Goal: Complete application form: Complete application form

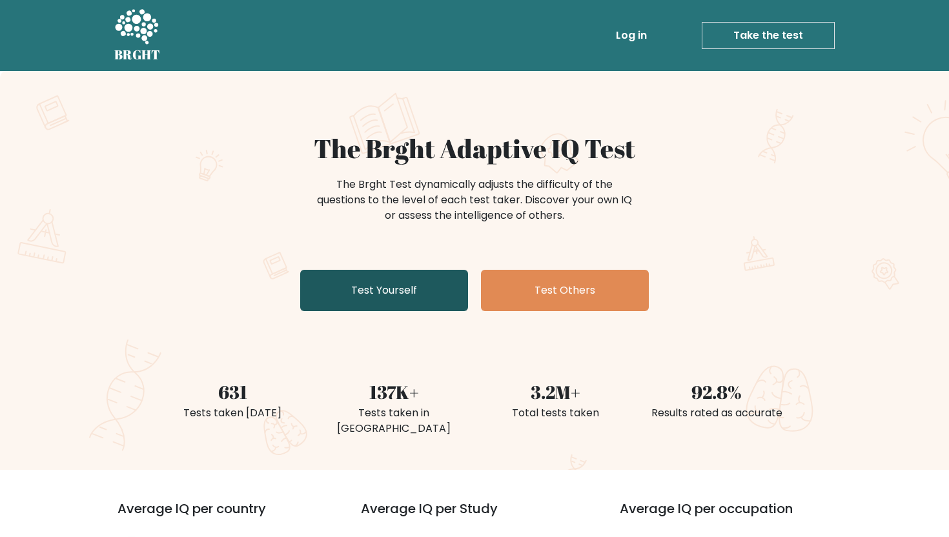
click at [336, 279] on link "Test Yourself" at bounding box center [384, 290] width 168 height 41
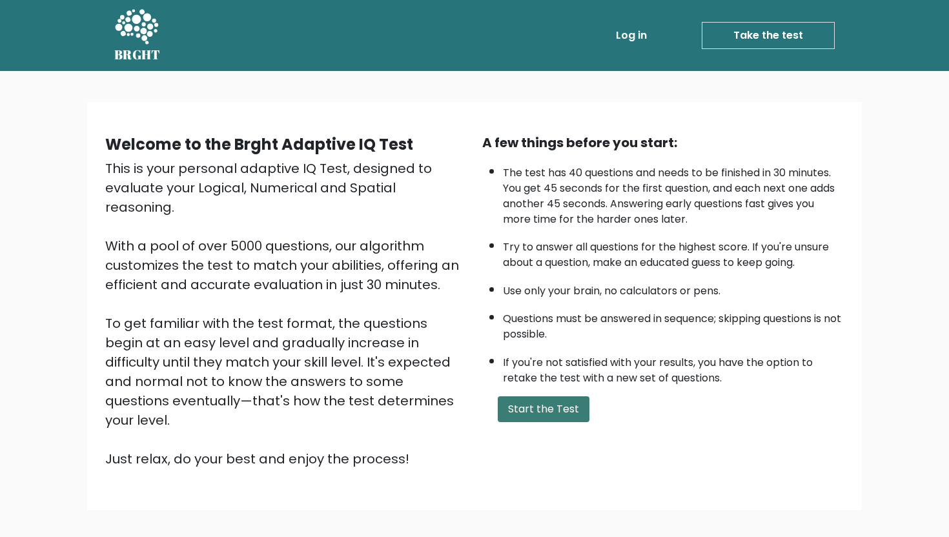
click at [531, 407] on button "Start the Test" at bounding box center [544, 409] width 92 height 26
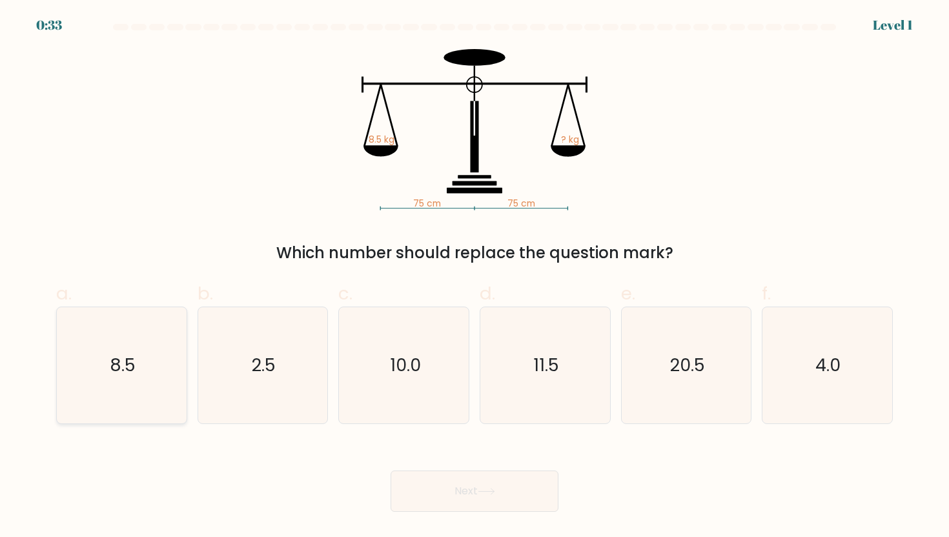
click at [174, 334] on icon "8.5" at bounding box center [121, 365] width 116 height 116
click at [474, 277] on input "a. 8.5" at bounding box center [474, 272] width 1 height 8
radio input "true"
click at [418, 483] on button "Next" at bounding box center [474, 490] width 168 height 41
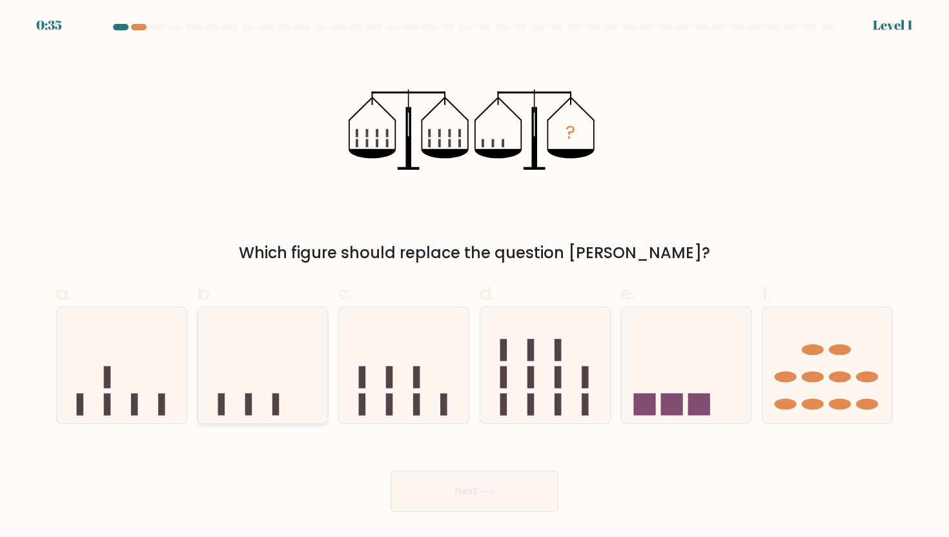
click at [270, 403] on icon at bounding box center [263, 365] width 130 height 107
click at [474, 277] on input "b." at bounding box center [474, 272] width 1 height 8
radio input "true"
click at [421, 481] on button "Next" at bounding box center [474, 490] width 168 height 41
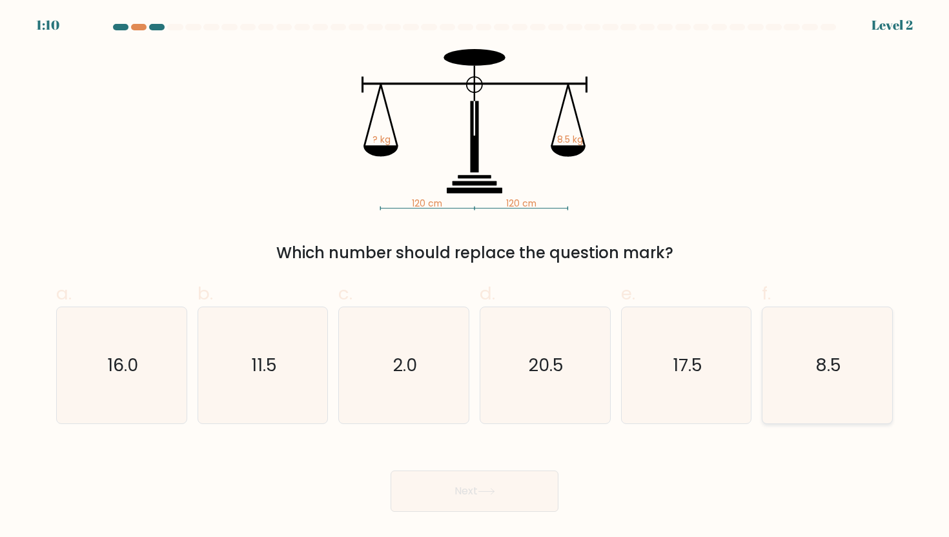
click at [776, 390] on icon "8.5" at bounding box center [827, 365] width 116 height 116
click at [475, 277] on input "f. 8.5" at bounding box center [474, 272] width 1 height 8
radio input "true"
click at [450, 484] on button "Next" at bounding box center [474, 490] width 168 height 41
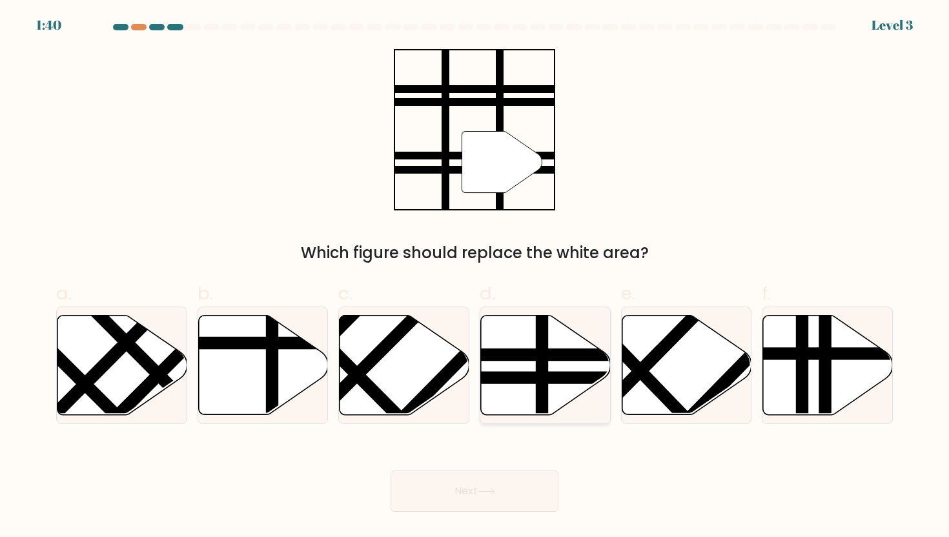
click at [495, 386] on icon at bounding box center [546, 364] width 130 height 99
click at [475, 277] on input "d." at bounding box center [474, 272] width 1 height 8
radio input "true"
click at [440, 479] on button "Next" at bounding box center [474, 490] width 168 height 41
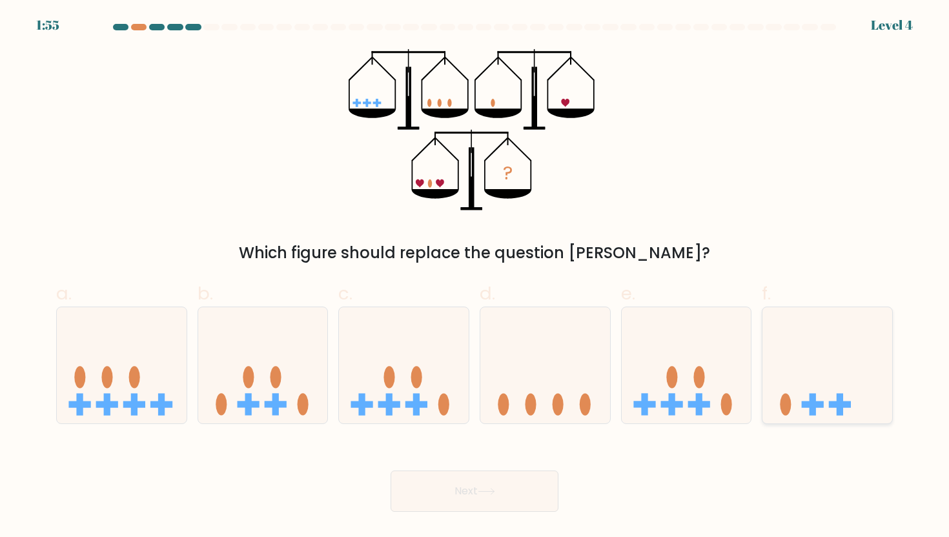
click at [827, 352] on icon at bounding box center [827, 365] width 130 height 107
click at [475, 277] on input "f." at bounding box center [474, 272] width 1 height 8
radio input "true"
click at [514, 503] on button "Next" at bounding box center [474, 490] width 168 height 41
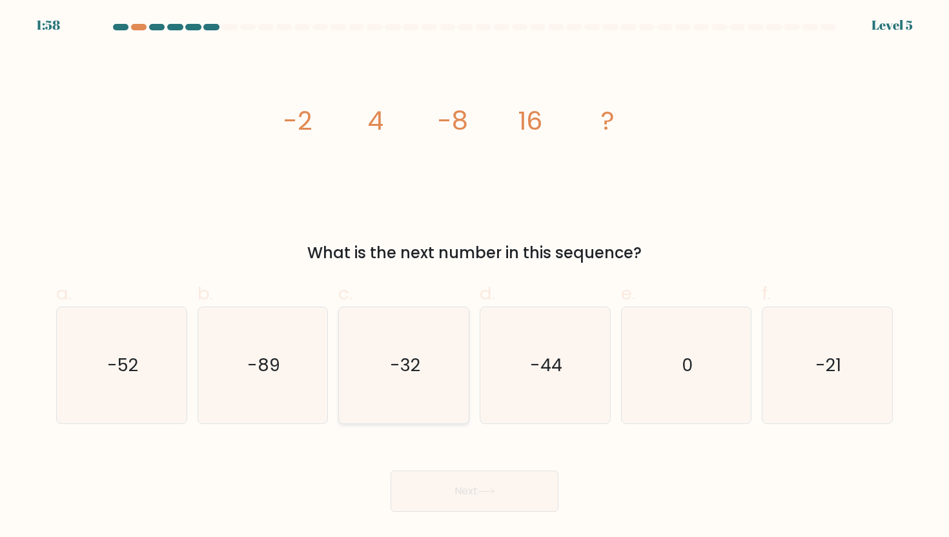
click at [447, 313] on icon "-32" at bounding box center [404, 365] width 116 height 116
click at [474, 277] on input "c. -32" at bounding box center [474, 272] width 1 height 8
radio input "true"
click at [529, 500] on button "Next" at bounding box center [474, 490] width 168 height 41
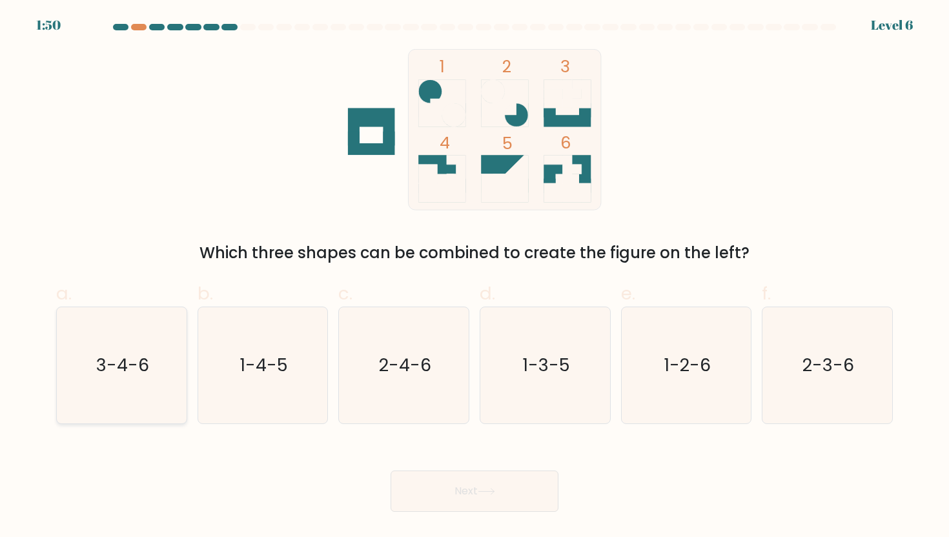
click at [124, 403] on icon "3-4-6" at bounding box center [121, 365] width 116 height 116
click at [474, 277] on input "a. 3-4-6" at bounding box center [474, 272] width 1 height 8
radio input "true"
click at [504, 512] on body "1:49 Level 6" at bounding box center [474, 268] width 949 height 537
click at [499, 503] on button "Next" at bounding box center [474, 490] width 168 height 41
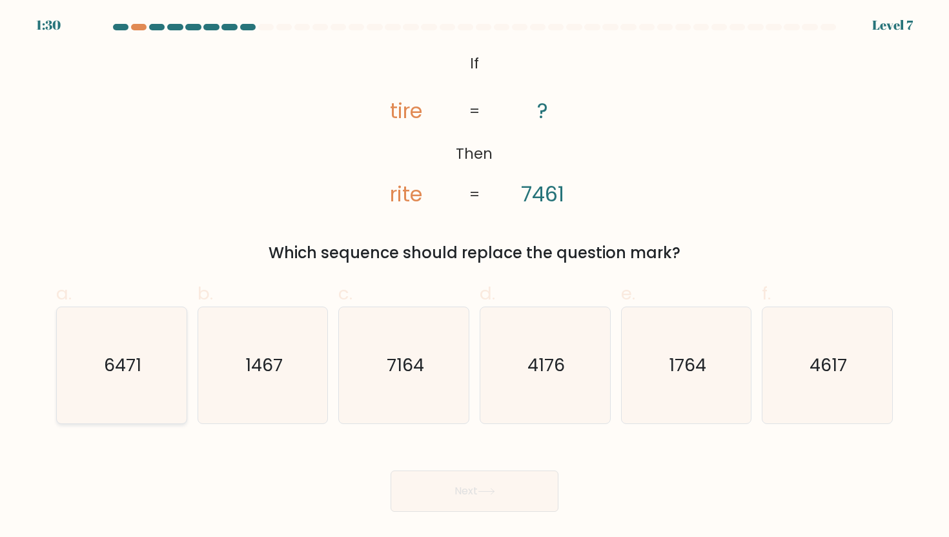
click at [161, 345] on icon "6471" at bounding box center [121, 365] width 116 height 116
click at [474, 277] on input "a. 6471" at bounding box center [474, 272] width 1 height 8
radio input "true"
click at [492, 479] on button "Next" at bounding box center [474, 490] width 168 height 41
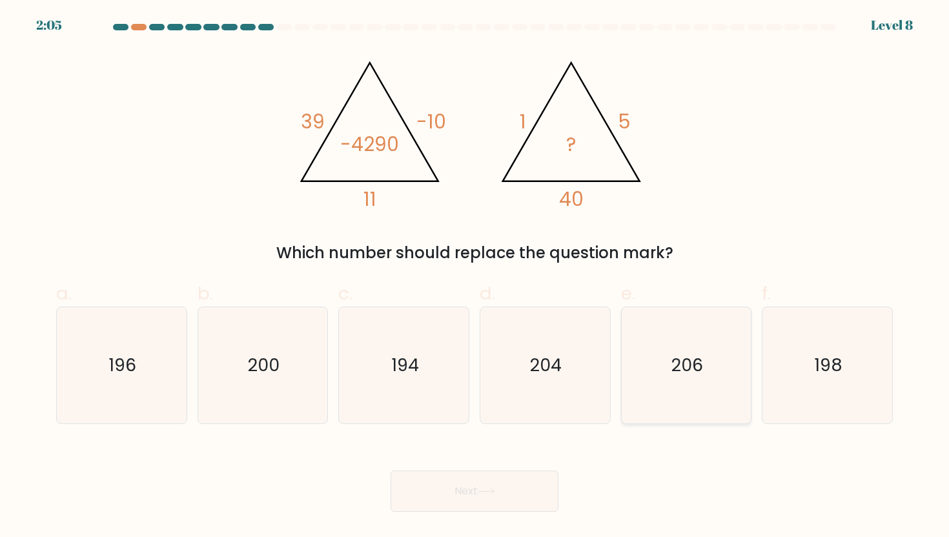
click at [647, 377] on icon "206" at bounding box center [686, 365] width 116 height 116
click at [475, 277] on input "e. 206" at bounding box center [474, 272] width 1 height 8
radio input "true"
click at [500, 494] on button "Next" at bounding box center [474, 490] width 168 height 41
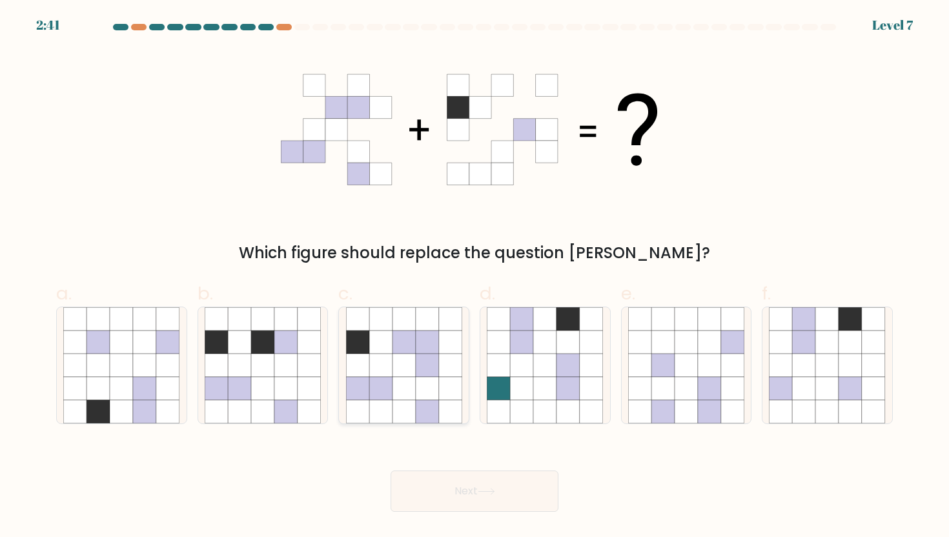
click at [430, 371] on icon at bounding box center [427, 365] width 23 height 23
click at [474, 277] on input "c." at bounding box center [474, 272] width 1 height 8
radio input "true"
click at [416, 485] on button "Next" at bounding box center [474, 490] width 168 height 41
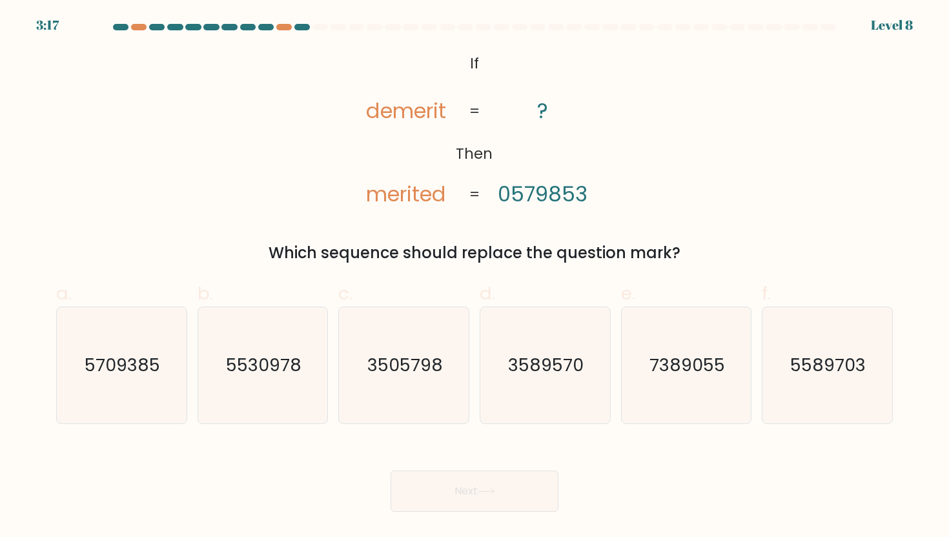
click at [399, 136] on icon "@import url('https://fonts.googleapis.com/css?family=Abril+Fatface:400,100,100i…" at bounding box center [473, 129] width 261 height 161
click at [516, 398] on icon "3589570" at bounding box center [545, 365] width 116 height 116
click at [475, 277] on input "d. 3589570" at bounding box center [474, 272] width 1 height 8
radio input "true"
click at [495, 495] on icon at bounding box center [486, 491] width 17 height 7
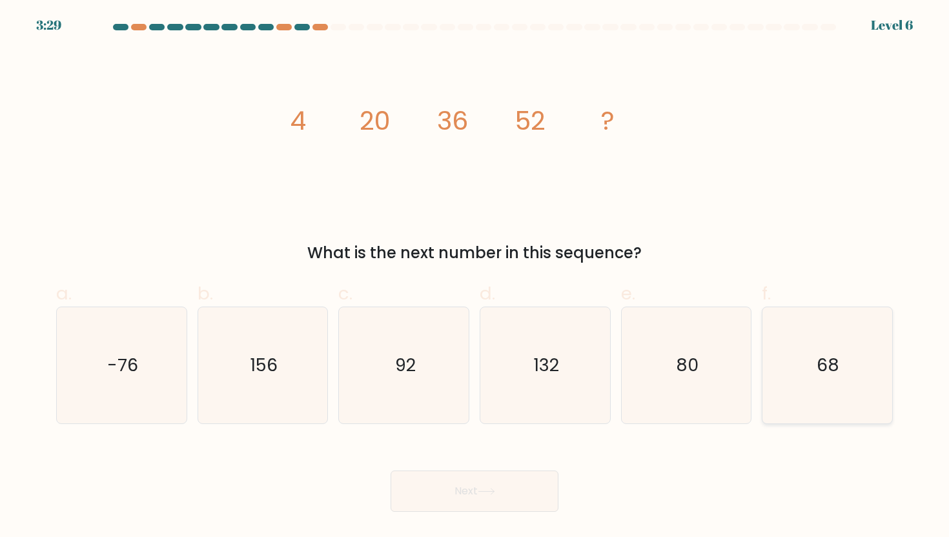
click at [788, 384] on icon "68" at bounding box center [827, 365] width 116 height 116
click at [475, 277] on input "f. 68" at bounding box center [474, 272] width 1 height 8
radio input "true"
click at [414, 470] on div "Next" at bounding box center [474, 475] width 852 height 72
click at [430, 496] on button "Next" at bounding box center [474, 490] width 168 height 41
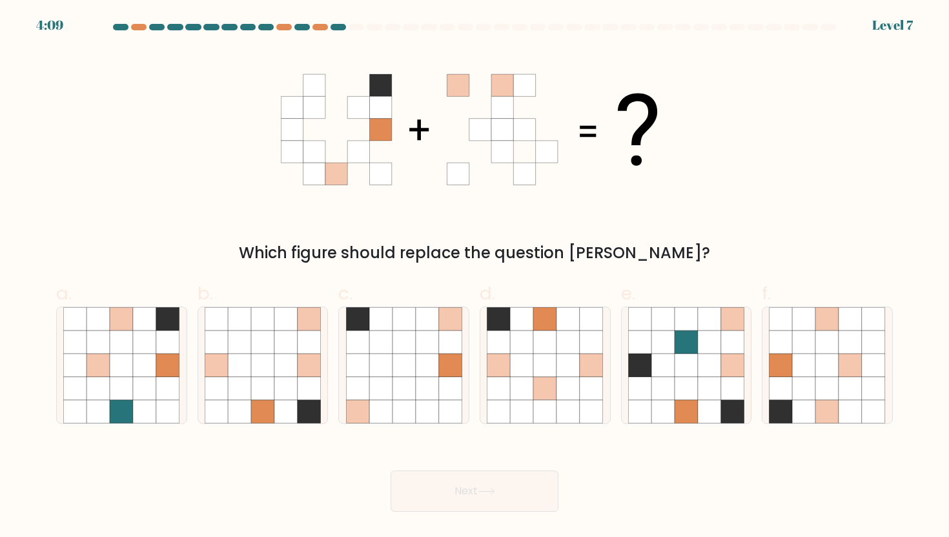
click at [430, 496] on button "Next" at bounding box center [474, 490] width 168 height 41
click at [436, 378] on icon at bounding box center [427, 388] width 23 height 23
click at [474, 277] on input "c." at bounding box center [474, 272] width 1 height 8
radio input "true"
click at [459, 498] on button "Next" at bounding box center [474, 490] width 168 height 41
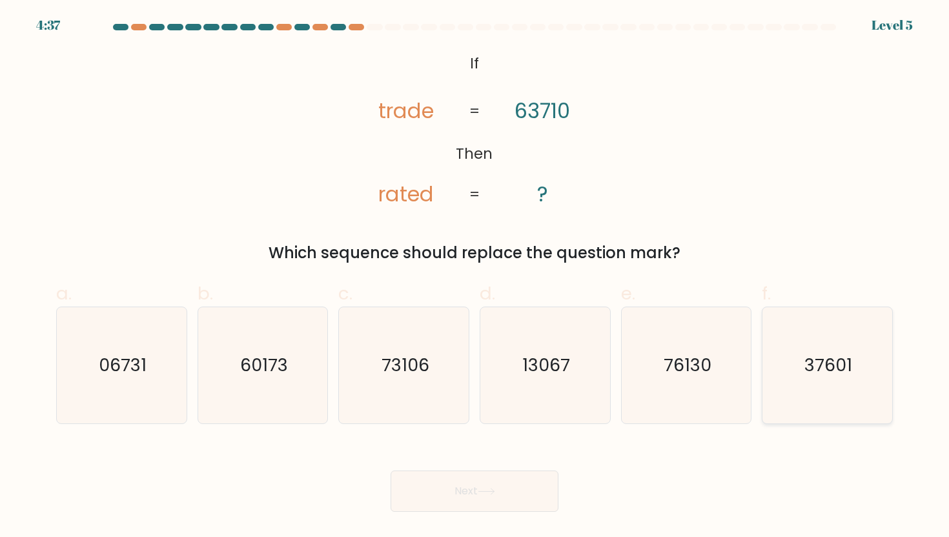
click at [866, 371] on icon "37601" at bounding box center [827, 365] width 116 height 116
click at [475, 277] on input "f. 37601" at bounding box center [474, 272] width 1 height 8
radio input "true"
click at [518, 482] on button "Next" at bounding box center [474, 490] width 168 height 41
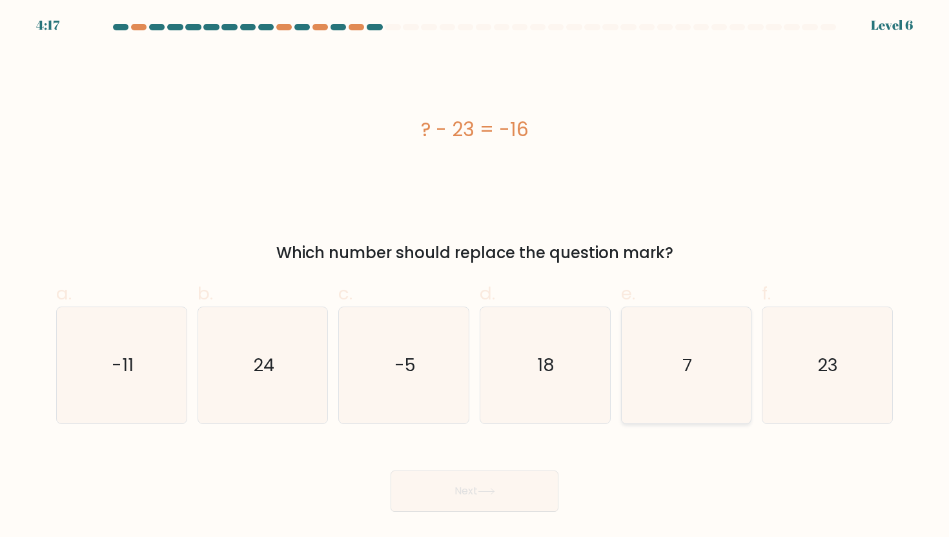
click at [669, 359] on icon "7" at bounding box center [686, 365] width 116 height 116
click at [475, 277] on input "e. 7" at bounding box center [474, 272] width 1 height 8
radio input "true"
click at [456, 482] on button "Next" at bounding box center [474, 490] width 168 height 41
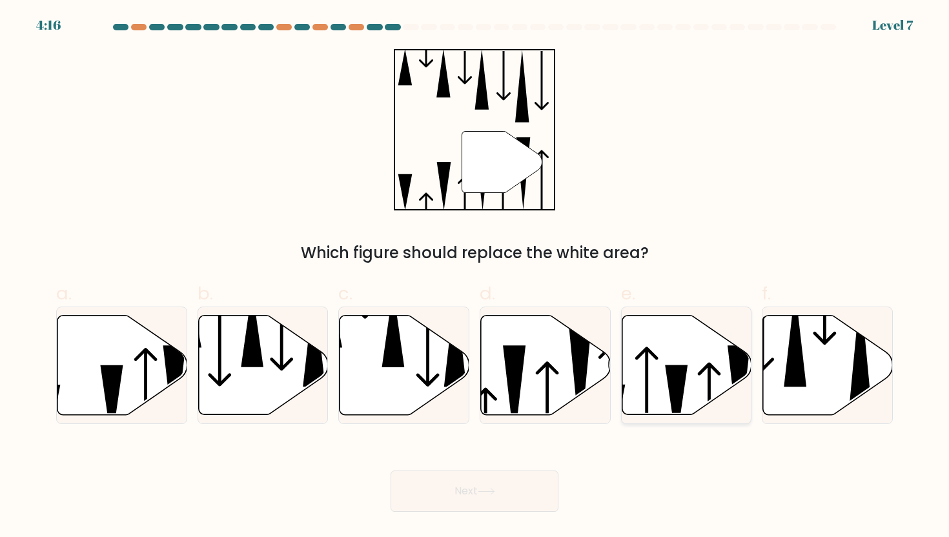
click at [680, 369] on icon at bounding box center [676, 404] width 23 height 78
click at [475, 277] on input "e." at bounding box center [474, 272] width 1 height 8
radio input "true"
click at [689, 375] on icon at bounding box center [686, 365] width 128 height 98
click at [475, 277] on input "e." at bounding box center [474, 272] width 1 height 8
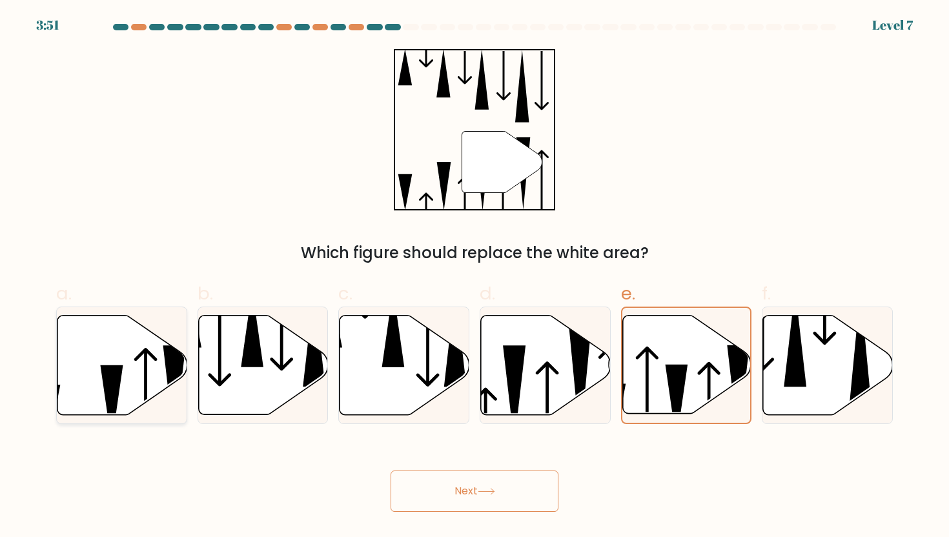
click at [57, 396] on icon at bounding box center [48, 414] width 23 height 59
click at [474, 277] on input "a." at bounding box center [474, 272] width 1 height 8
radio input "true"
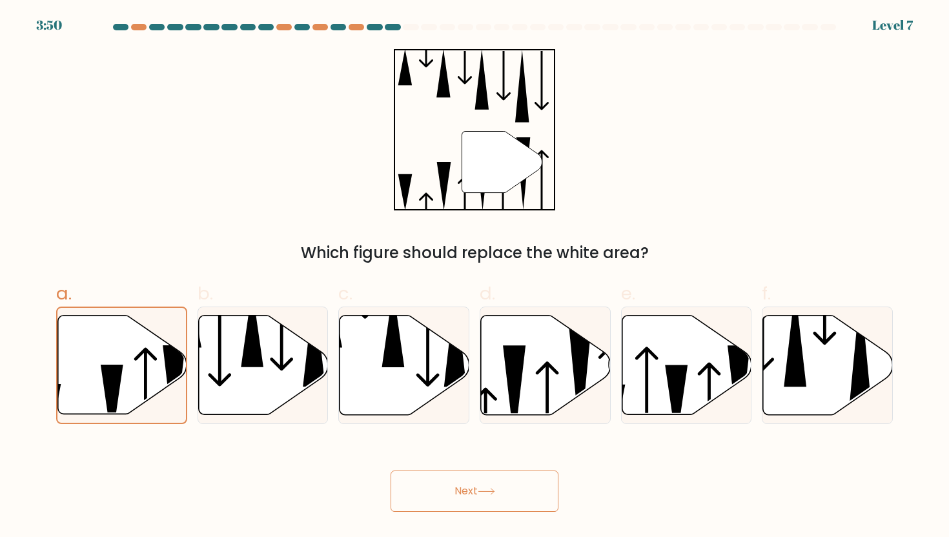
click at [440, 498] on button "Next" at bounding box center [474, 490] width 168 height 41
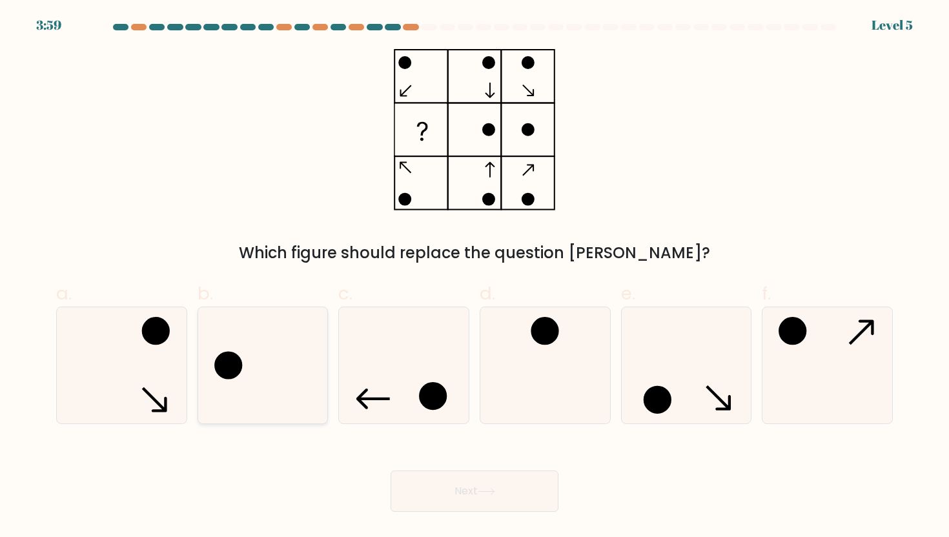
click at [265, 310] on icon at bounding box center [263, 365] width 116 height 116
click at [474, 277] on input "b." at bounding box center [474, 272] width 1 height 8
radio input "true"
click at [426, 477] on button "Next" at bounding box center [474, 490] width 168 height 41
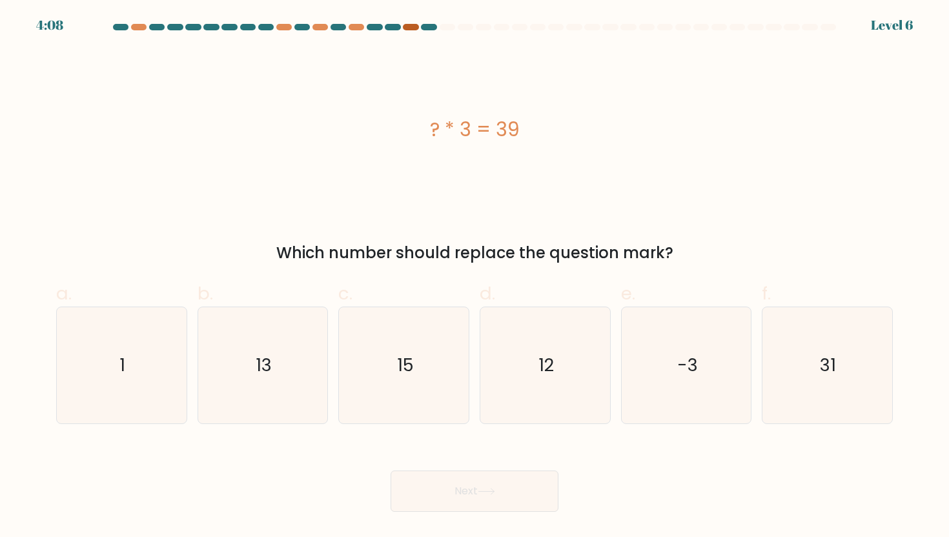
click at [410, 29] on div at bounding box center [410, 27] width 15 height 6
click at [227, 334] on icon "13" at bounding box center [263, 365] width 116 height 116
click at [474, 277] on input "b. 13" at bounding box center [474, 272] width 1 height 8
radio input "true"
click at [450, 482] on button "Next" at bounding box center [474, 490] width 168 height 41
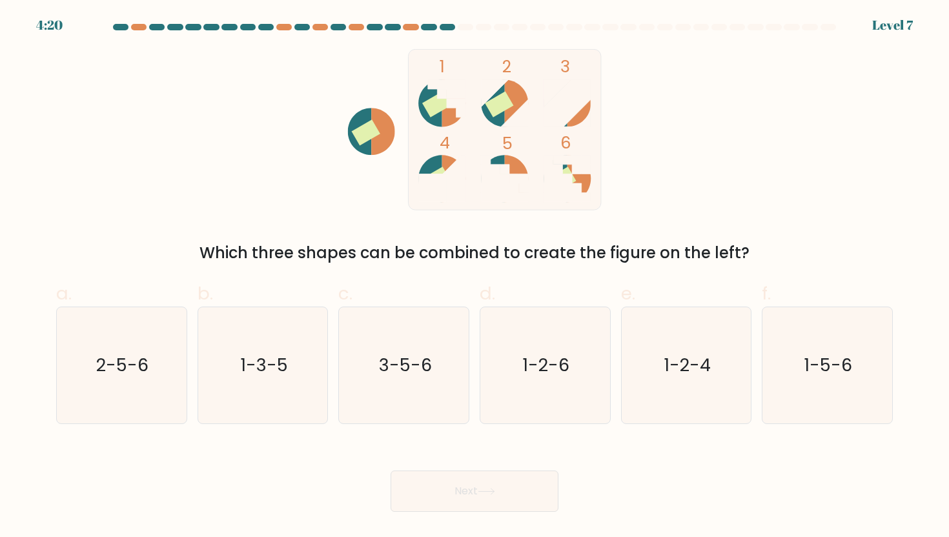
click at [392, 240] on div "1 2 3 4 5 6 Which three shapes can be combined to create the figure on the left?" at bounding box center [474, 157] width 852 height 216
click at [831, 341] on icon "1-5-6" at bounding box center [827, 365] width 116 height 116
click at [475, 277] on input "f. 1-5-6" at bounding box center [474, 272] width 1 height 8
radio input "true"
click at [494, 490] on icon at bounding box center [486, 491] width 17 height 7
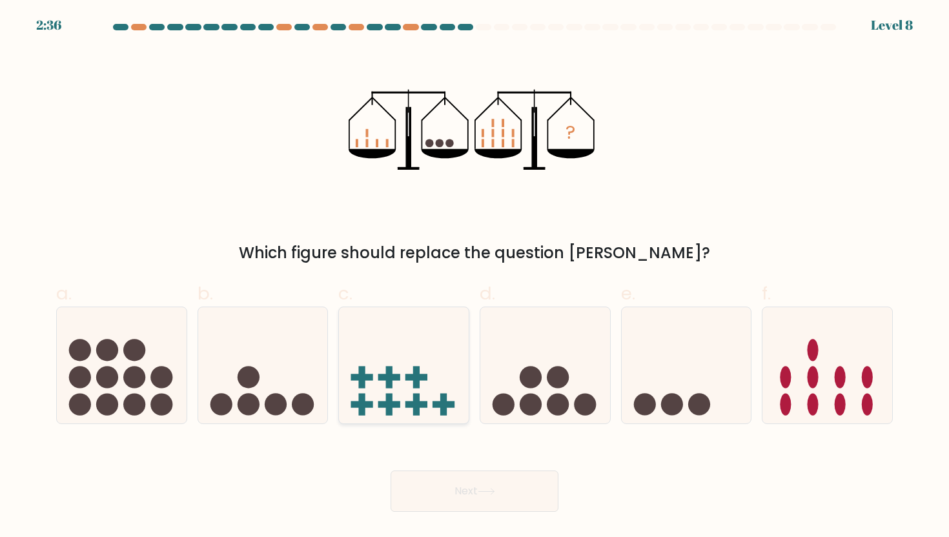
click at [388, 389] on icon at bounding box center [404, 365] width 130 height 107
click at [474, 277] on input "c." at bounding box center [474, 272] width 1 height 8
radio input "true"
click at [469, 494] on button "Next" at bounding box center [474, 490] width 168 height 41
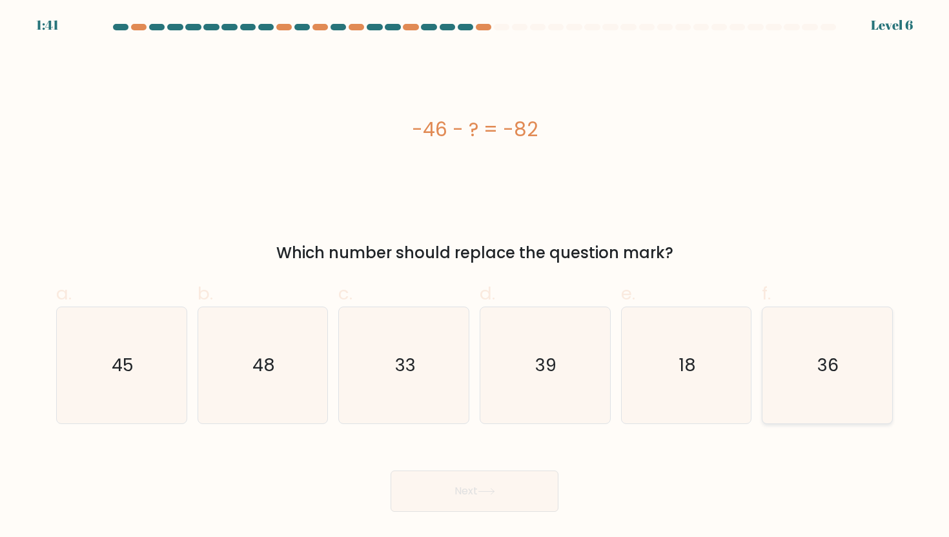
click at [772, 360] on icon "36" at bounding box center [827, 365] width 116 height 116
click at [475, 277] on input "f. 36" at bounding box center [474, 272] width 1 height 8
radio input "true"
click at [489, 496] on button "Next" at bounding box center [474, 490] width 168 height 41
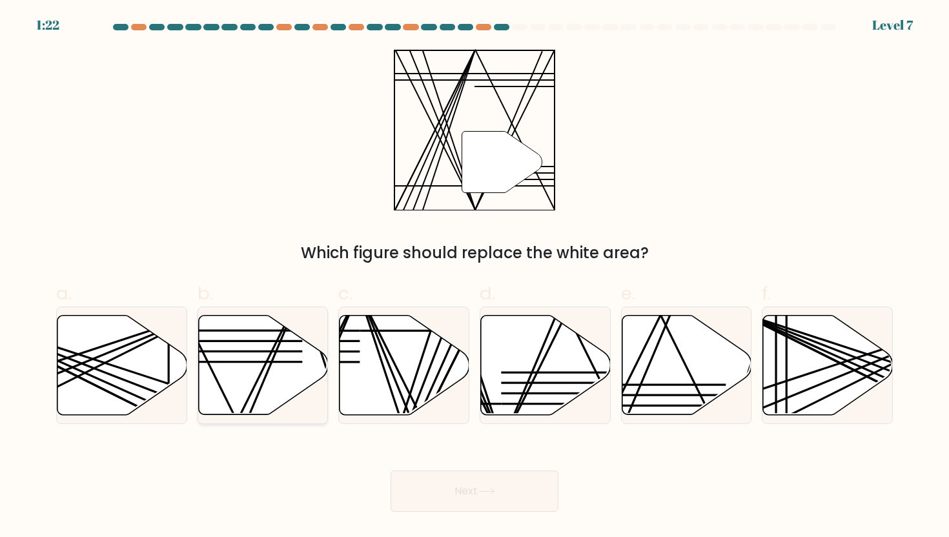
click at [277, 354] on icon at bounding box center [263, 364] width 130 height 99
click at [474, 277] on input "b." at bounding box center [474, 272] width 1 height 8
radio input "true"
click at [433, 471] on button "Next" at bounding box center [474, 490] width 168 height 41
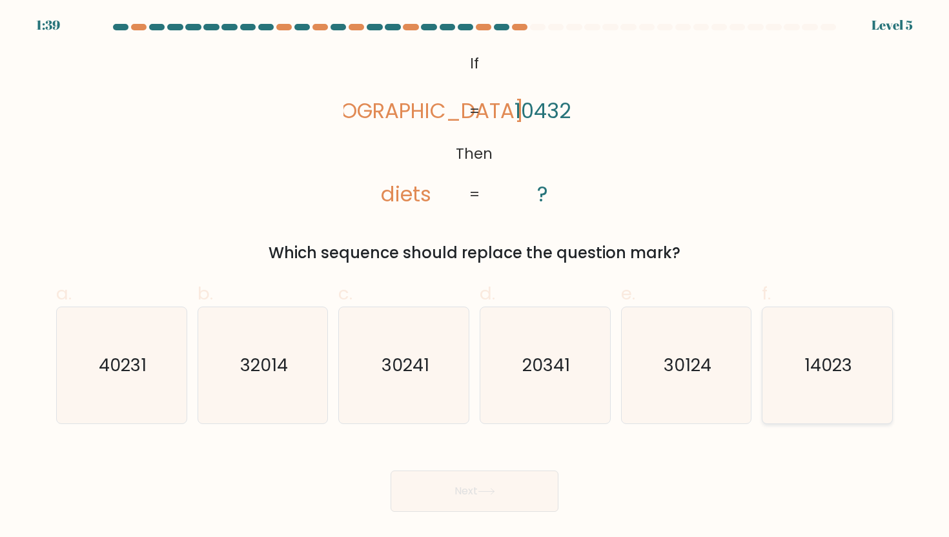
click at [819, 361] on text "14023" at bounding box center [828, 365] width 48 height 24
click at [475, 277] on input "f. 14023" at bounding box center [474, 272] width 1 height 8
radio input "true"
click at [422, 494] on button "Next" at bounding box center [474, 490] width 168 height 41
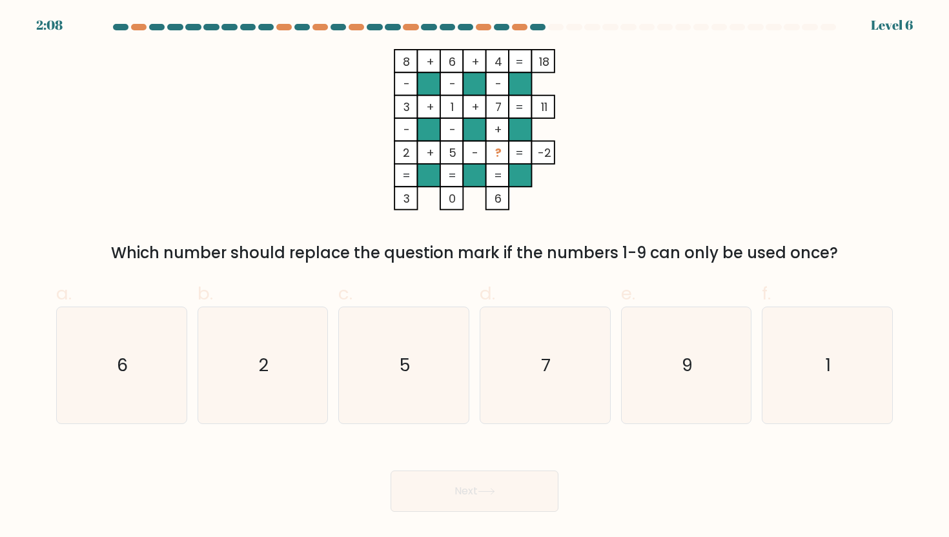
click at [509, 152] on rect at bounding box center [520, 152] width 23 height 23
click at [725, 363] on icon "9" at bounding box center [686, 365] width 116 height 116
click at [475, 277] on input "e. 9" at bounding box center [474, 272] width 1 height 8
radio input "true"
click at [454, 490] on button "Next" at bounding box center [474, 490] width 168 height 41
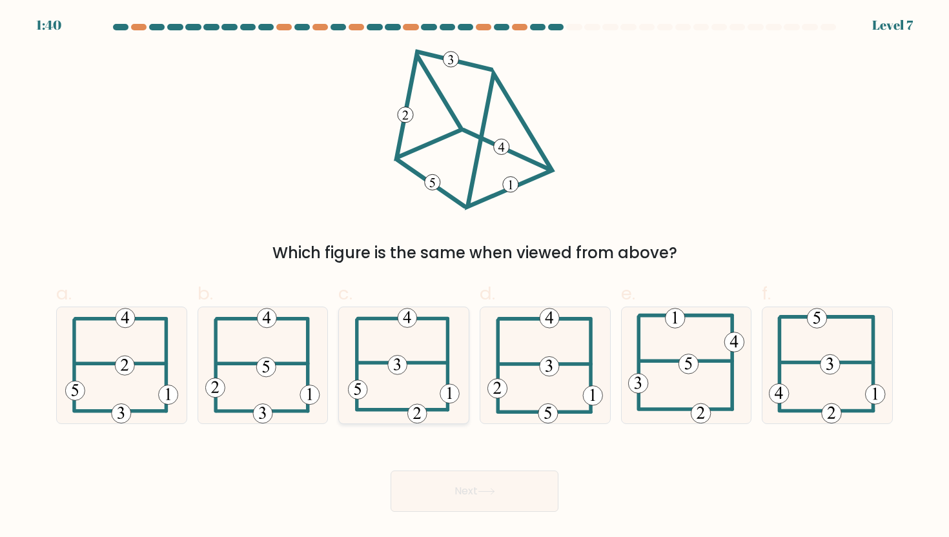
click at [426, 389] on icon at bounding box center [404, 365] width 112 height 116
click at [474, 277] on input "c." at bounding box center [474, 272] width 1 height 8
radio input "true"
click at [432, 485] on button "Next" at bounding box center [474, 490] width 168 height 41
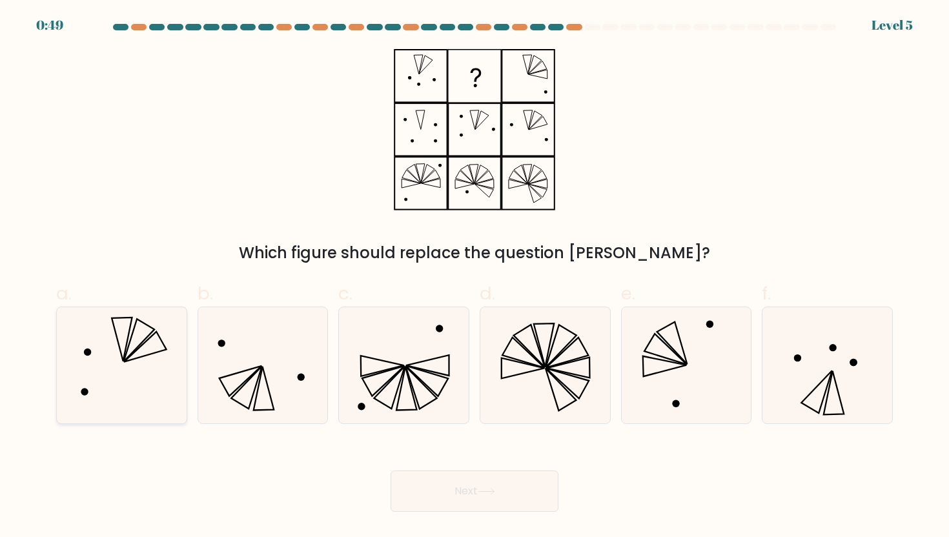
click at [152, 382] on icon at bounding box center [121, 365] width 116 height 116
click at [474, 277] on input "a." at bounding box center [474, 272] width 1 height 8
radio input "true"
click at [436, 516] on body "0:45 Level 5" at bounding box center [474, 268] width 949 height 537
click at [436, 504] on button "Next" at bounding box center [474, 490] width 168 height 41
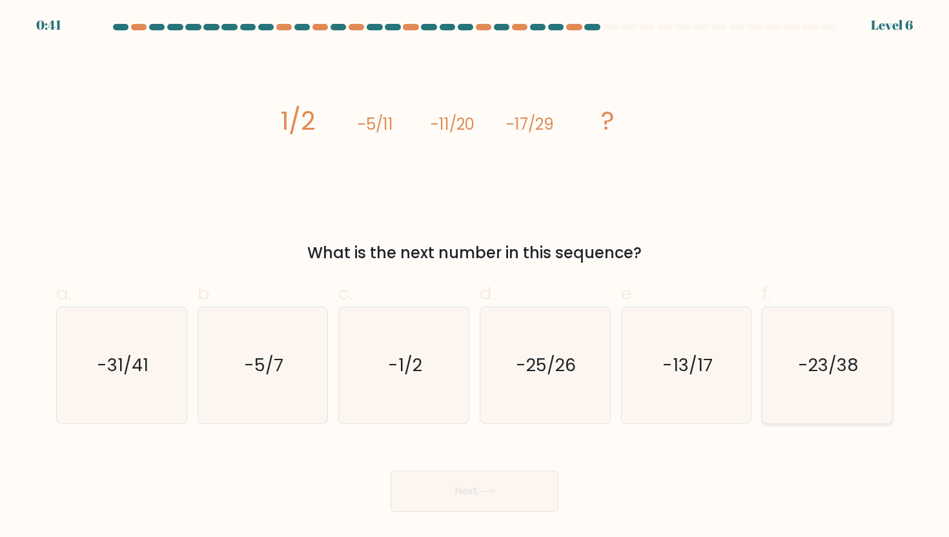
click at [820, 360] on text "-23/38" at bounding box center [828, 365] width 61 height 24
click at [475, 277] on input "f. -23/38" at bounding box center [474, 272] width 1 height 8
radio input "true"
click at [547, 478] on button "Next" at bounding box center [474, 490] width 168 height 41
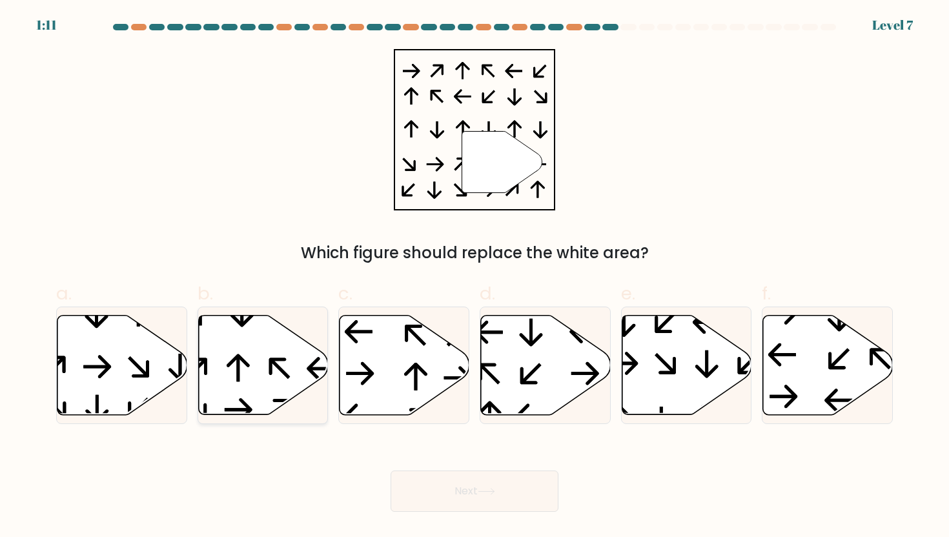
click at [226, 391] on icon at bounding box center [263, 364] width 130 height 99
click at [474, 277] on input "b." at bounding box center [474, 272] width 1 height 8
radio input "true"
click at [449, 478] on button "Next" at bounding box center [474, 490] width 168 height 41
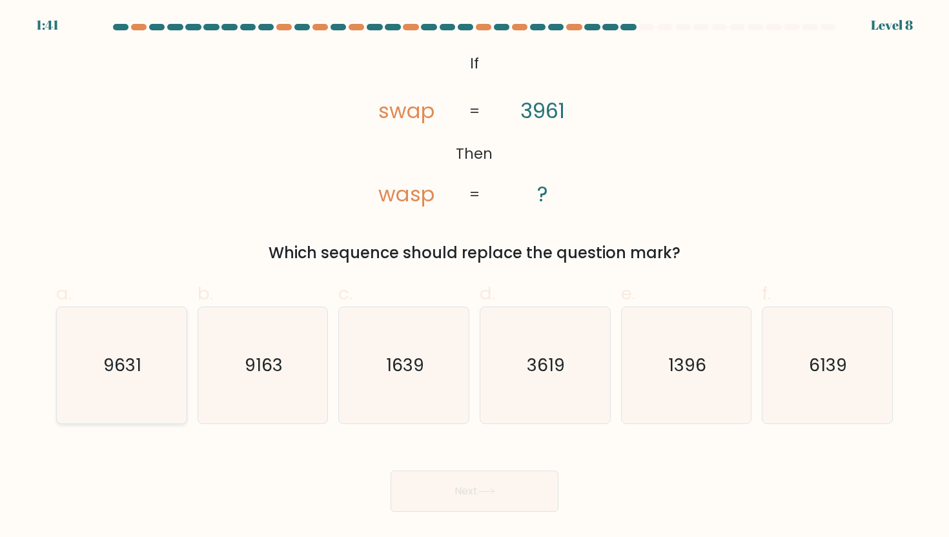
click at [102, 362] on icon "9631" at bounding box center [121, 365] width 116 height 116
click at [474, 277] on input "a. 9631" at bounding box center [474, 272] width 1 height 8
radio input "true"
click at [482, 491] on icon at bounding box center [486, 491] width 17 height 7
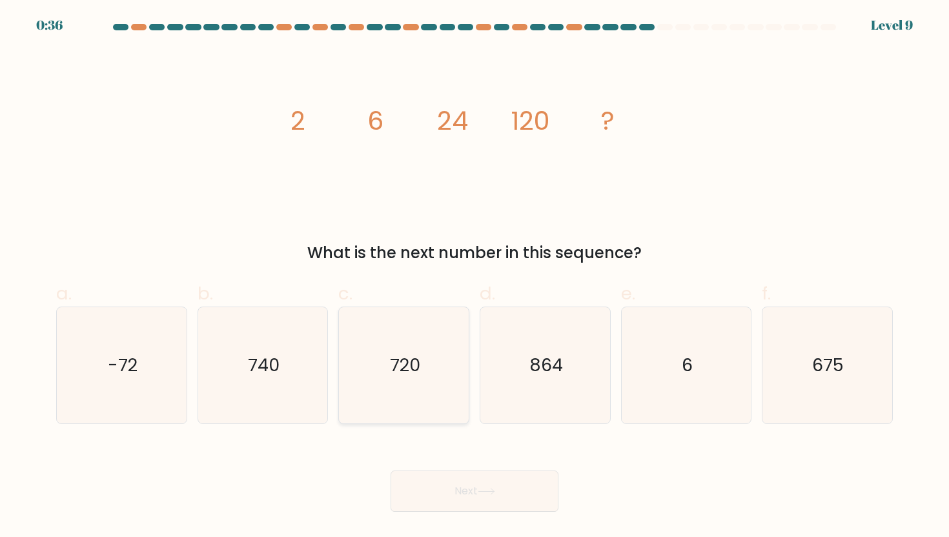
click at [354, 349] on icon "720" at bounding box center [404, 365] width 116 height 116
click at [474, 277] on input "c. 720" at bounding box center [474, 272] width 1 height 8
radio input "true"
click at [862, 363] on icon "675" at bounding box center [827, 365] width 116 height 116
click at [475, 277] on input "f. 675" at bounding box center [474, 272] width 1 height 8
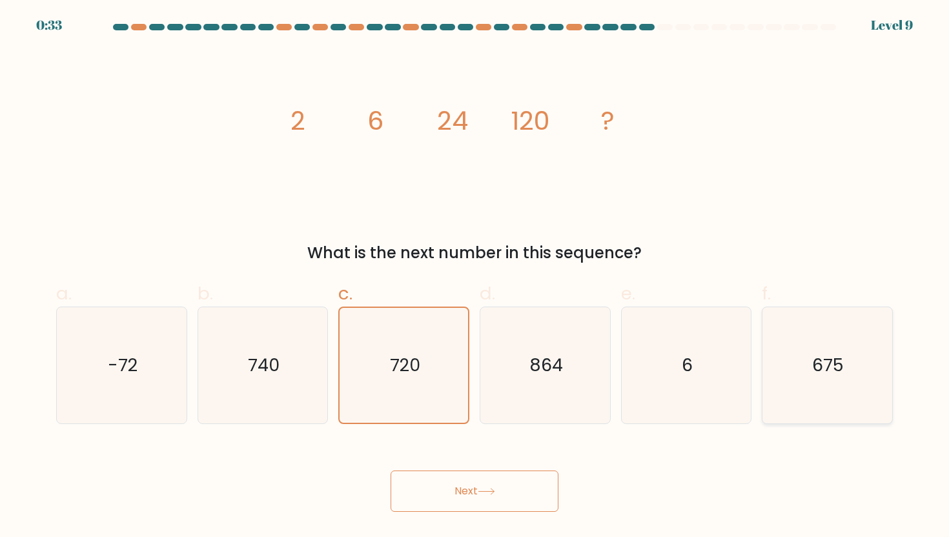
radio input "true"
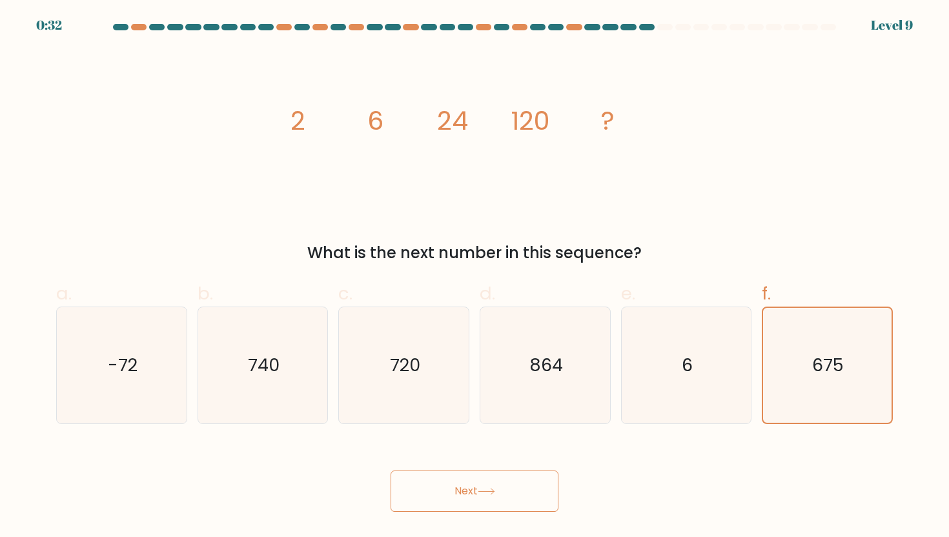
click at [541, 490] on button "Next" at bounding box center [474, 490] width 168 height 41
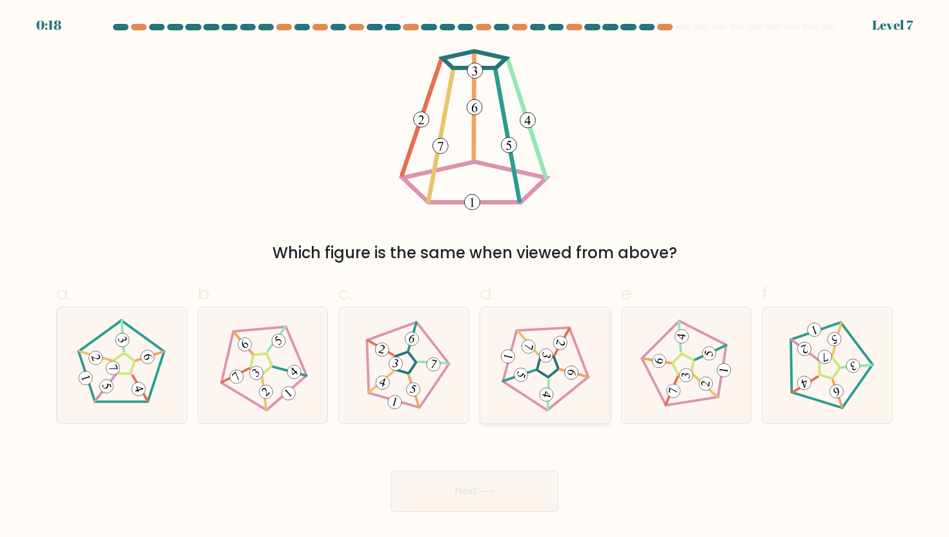
click at [500, 365] on icon at bounding box center [544, 365] width 93 height 93
click at [475, 277] on input "d." at bounding box center [474, 272] width 1 height 8
radio input "true"
click at [501, 487] on button "Next" at bounding box center [474, 490] width 168 height 41
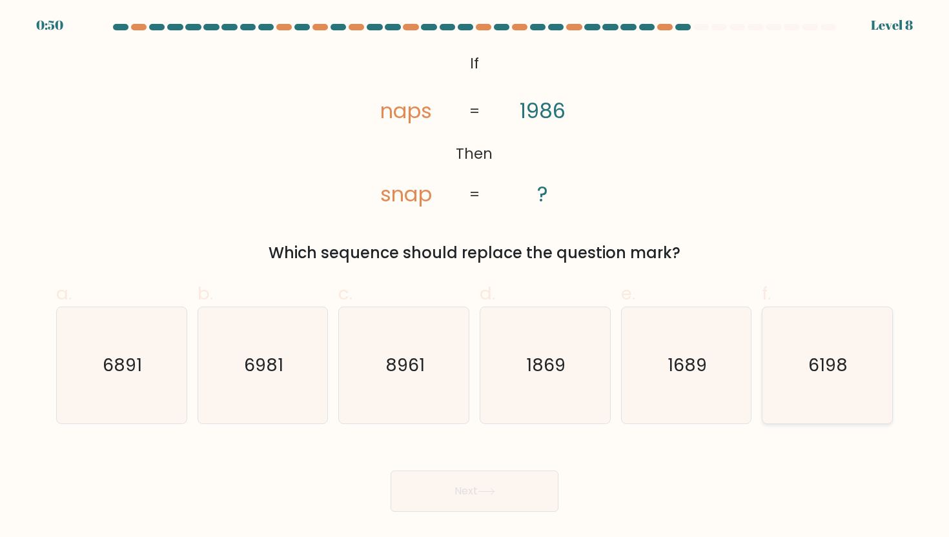
click at [820, 389] on icon "6198" at bounding box center [827, 365] width 116 height 116
click at [475, 277] on input "f. 6198" at bounding box center [474, 272] width 1 height 8
radio input "true"
click at [416, 491] on button "Next" at bounding box center [474, 490] width 168 height 41
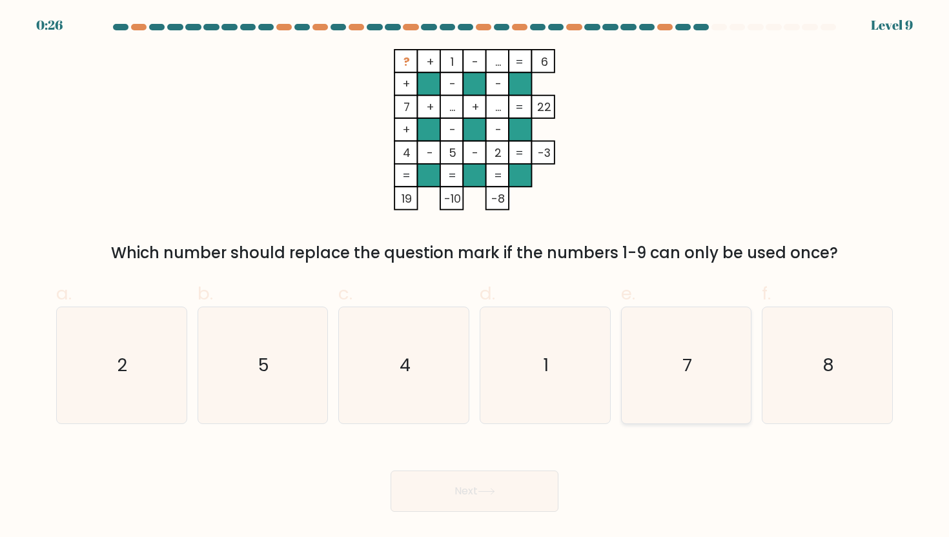
click at [665, 331] on icon "7" at bounding box center [686, 365] width 116 height 116
click at [475, 277] on input "e. 7" at bounding box center [474, 272] width 1 height 8
radio input "true"
click at [493, 472] on button "Next" at bounding box center [474, 490] width 168 height 41
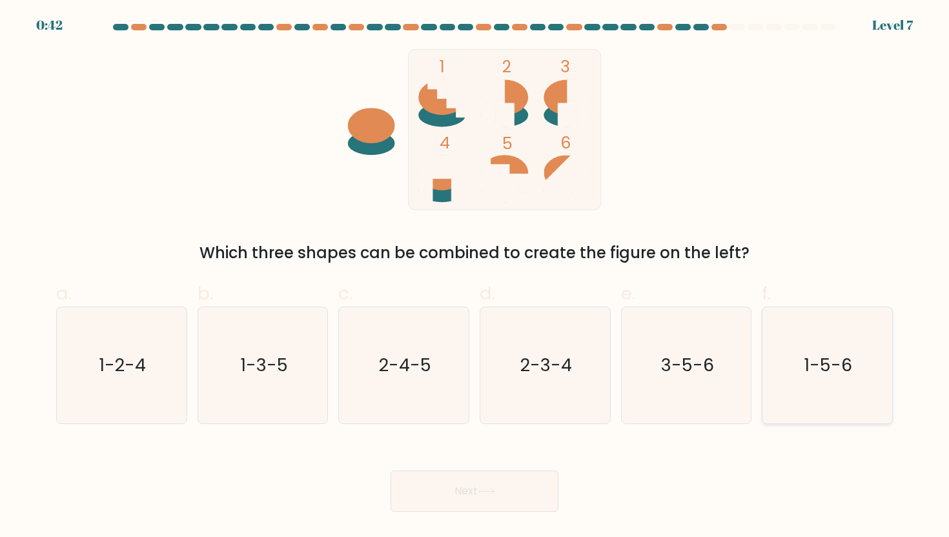
click at [773, 332] on icon "1-5-6" at bounding box center [827, 365] width 116 height 116
click at [475, 277] on input "f. 1-5-6" at bounding box center [474, 272] width 1 height 8
radio input "true"
click at [466, 500] on button "Next" at bounding box center [474, 490] width 168 height 41
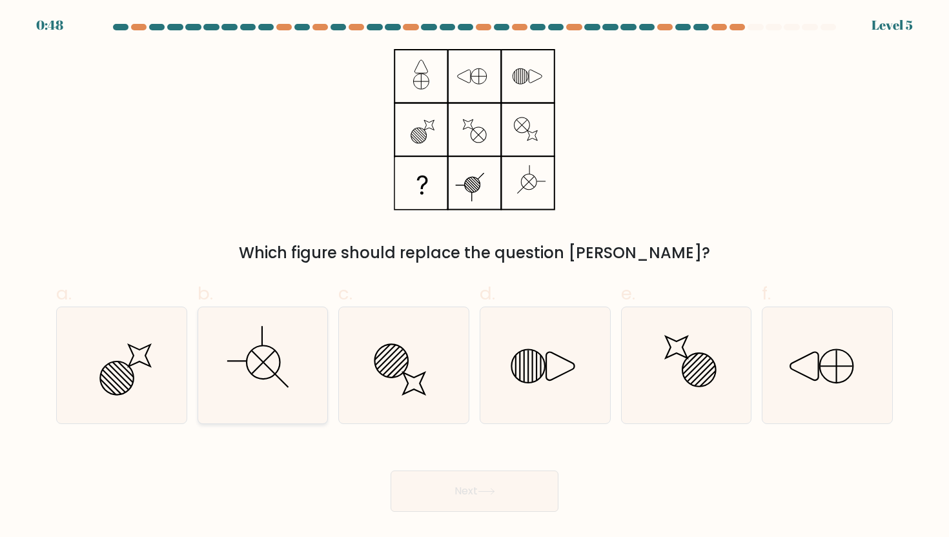
click at [200, 378] on div at bounding box center [262, 365] width 131 height 117
click at [474, 277] on input "b." at bounding box center [474, 272] width 1 height 8
radio input "true"
click at [428, 478] on button "Next" at bounding box center [474, 490] width 168 height 41
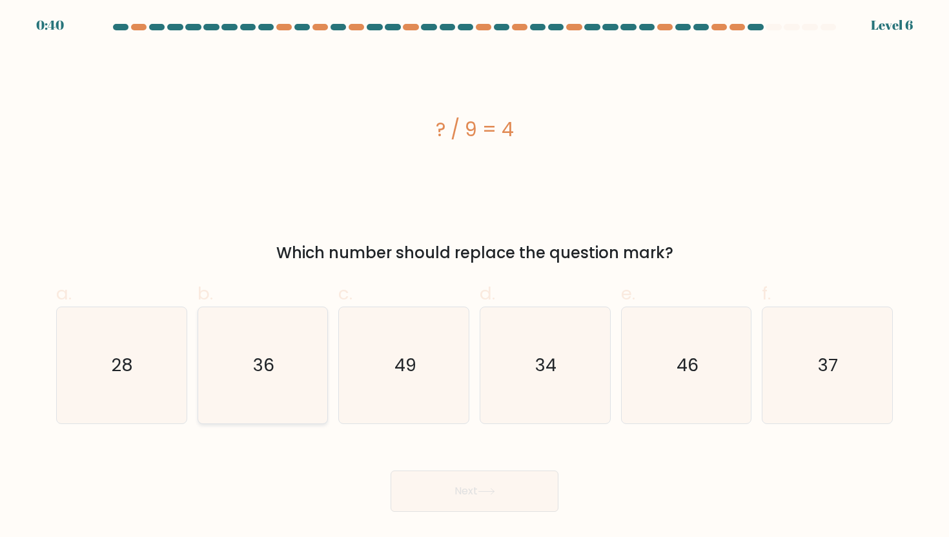
click at [282, 395] on icon "36" at bounding box center [263, 365] width 116 height 116
click at [474, 277] on input "b. 36" at bounding box center [474, 272] width 1 height 8
radio input "true"
click at [446, 488] on button "Next" at bounding box center [474, 490] width 168 height 41
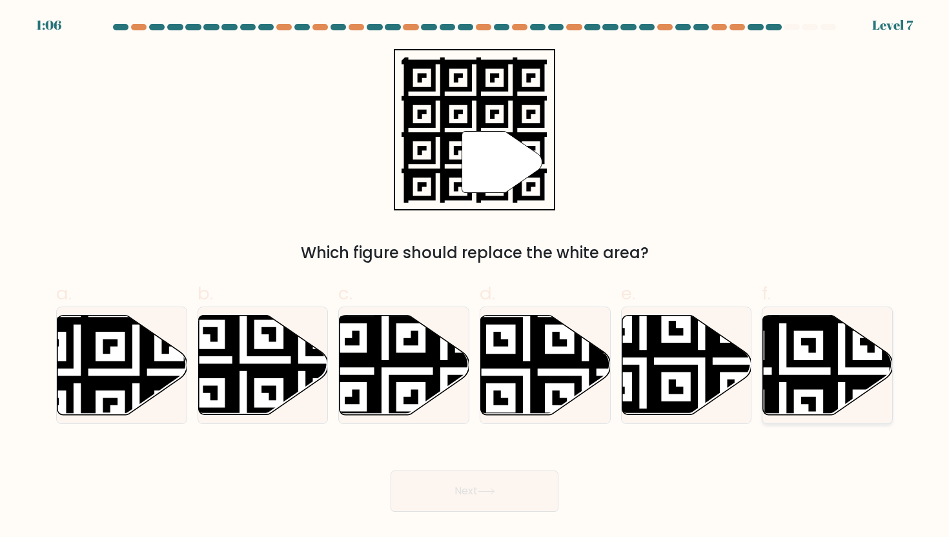
click at [773, 394] on icon at bounding box center [782, 311] width 235 height 235
click at [475, 277] on input "f." at bounding box center [474, 272] width 1 height 8
radio input "true"
click at [83, 367] on icon at bounding box center [77, 313] width 235 height 235
click at [474, 277] on input "a." at bounding box center [474, 272] width 1 height 8
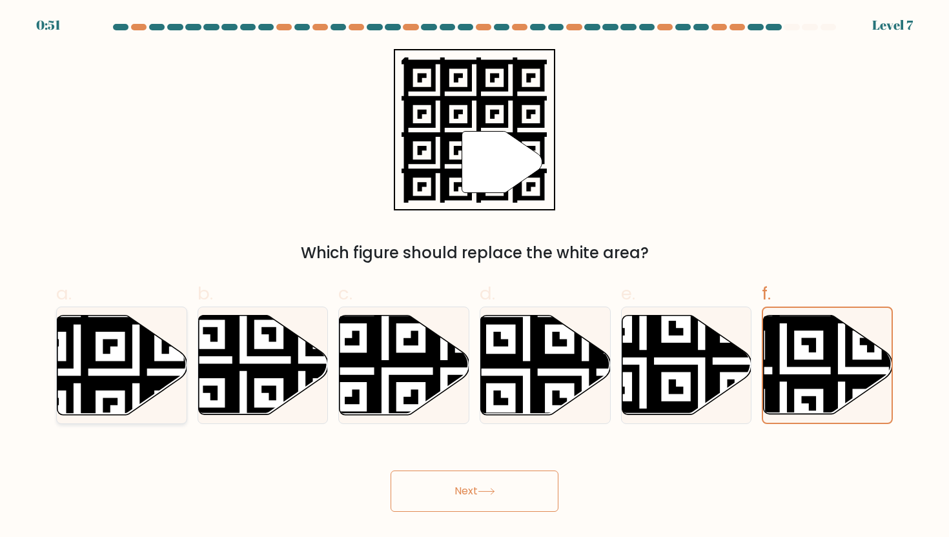
radio input "true"
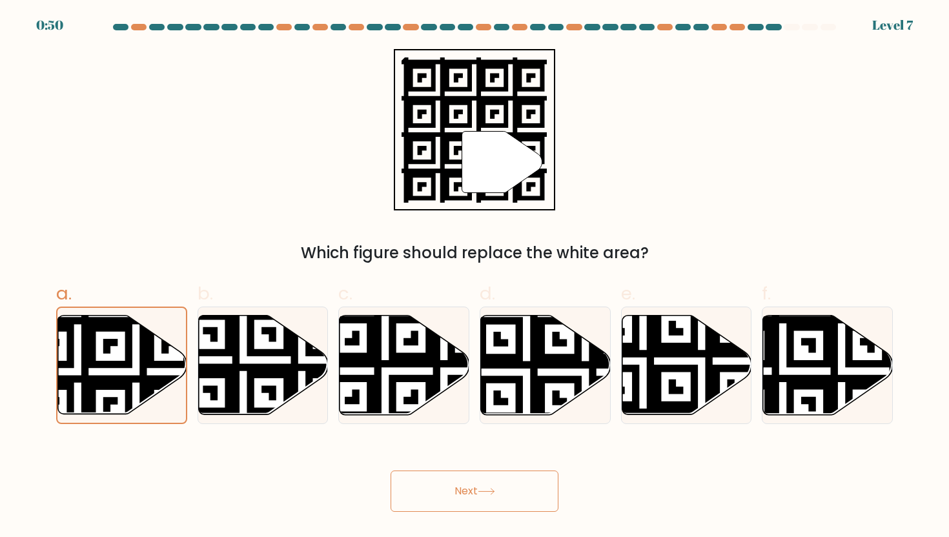
click at [432, 493] on button "Next" at bounding box center [474, 490] width 168 height 41
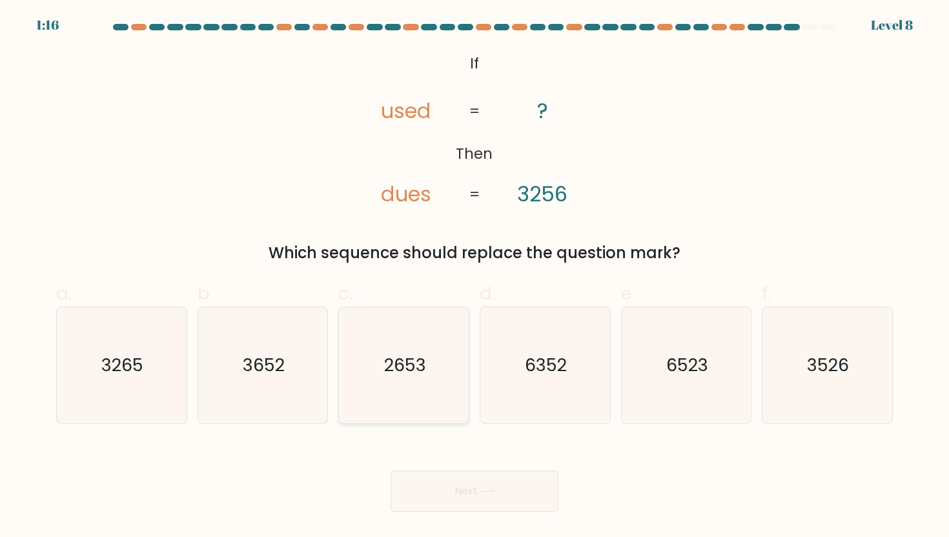
click at [429, 365] on icon "2653" at bounding box center [404, 365] width 116 height 116
click at [474, 277] on input "c. 2653" at bounding box center [474, 272] width 1 height 8
radio input "true"
click at [453, 472] on button "Next" at bounding box center [474, 490] width 168 height 41
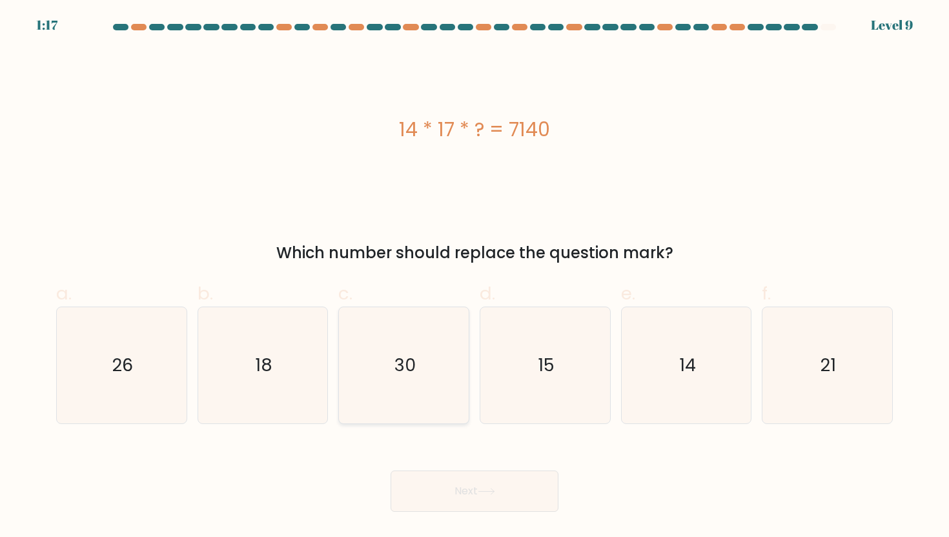
click at [414, 367] on text "30" at bounding box center [404, 365] width 21 height 24
click at [474, 277] on input "c. 30" at bounding box center [474, 272] width 1 height 8
radio input "true"
click at [434, 485] on button "Next" at bounding box center [474, 490] width 168 height 41
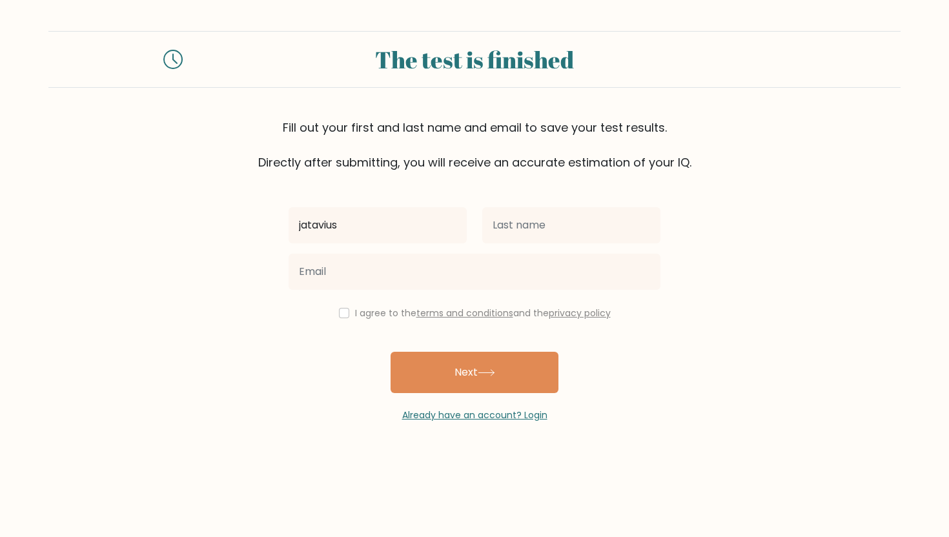
type input "jatavius"
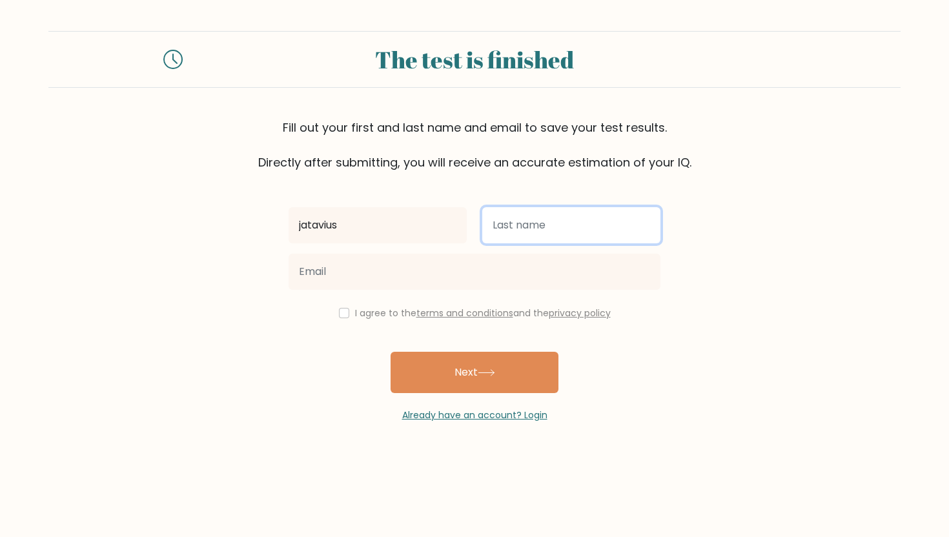
click at [520, 219] on input "text" at bounding box center [571, 225] width 178 height 36
type input "elder"
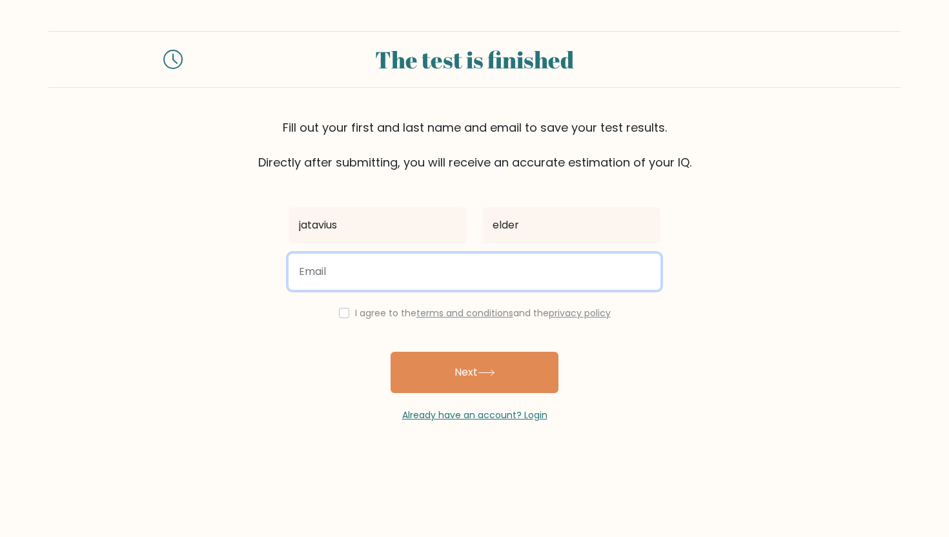
click at [518, 269] on input "email" at bounding box center [474, 272] width 372 height 36
type input "1463973@students.madison-schools"
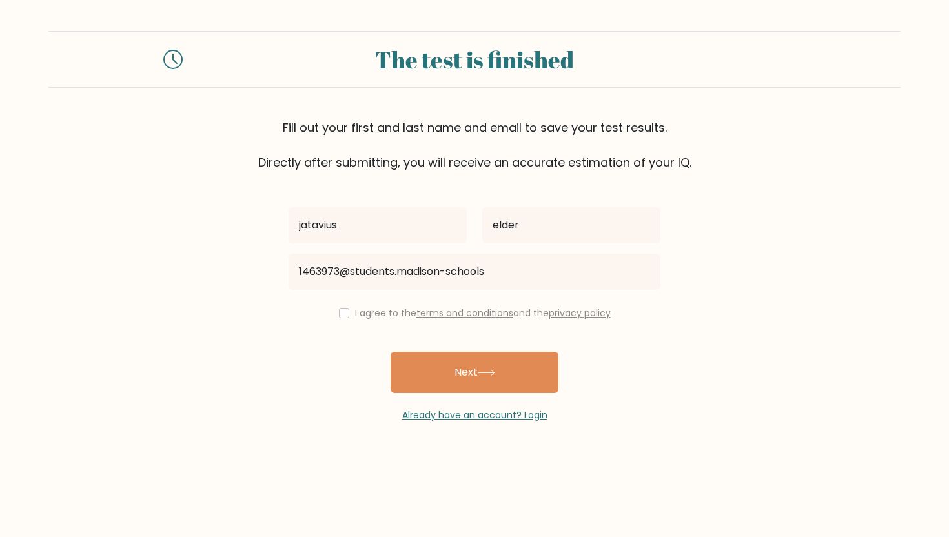
click at [348, 315] on div "I agree to the terms and conditions and the privacy policy" at bounding box center [474, 312] width 387 height 15
click at [339, 309] on input "checkbox" at bounding box center [344, 313] width 10 height 10
checkbox input "true"
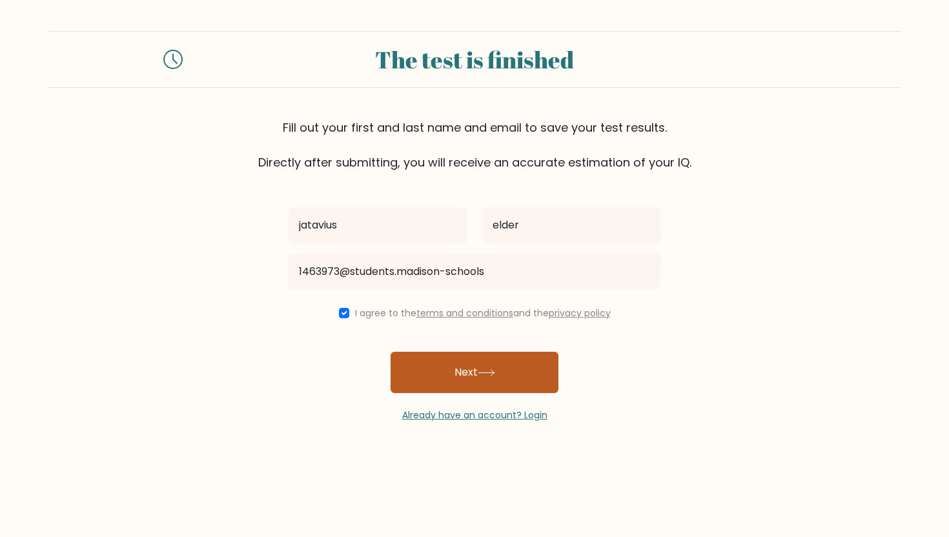
click at [423, 354] on button "Next" at bounding box center [474, 372] width 168 height 41
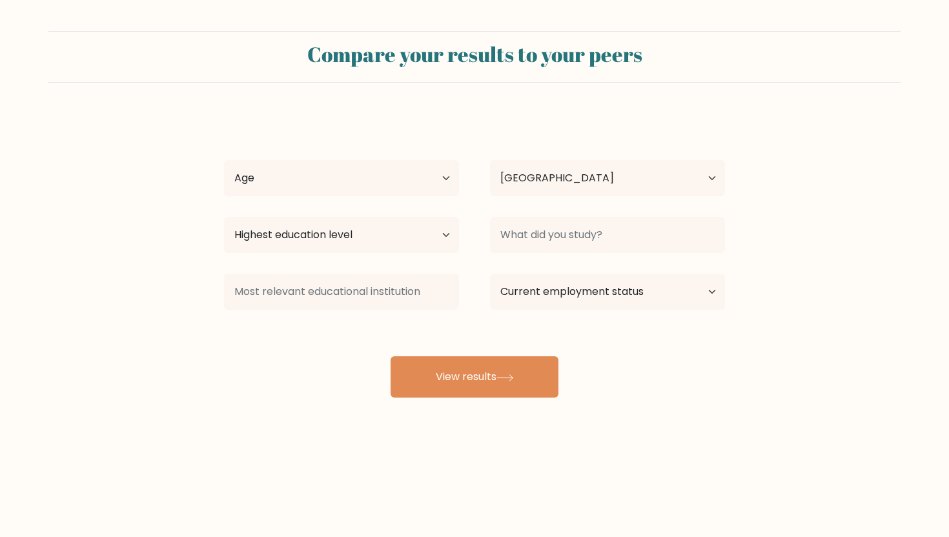
select select "US"
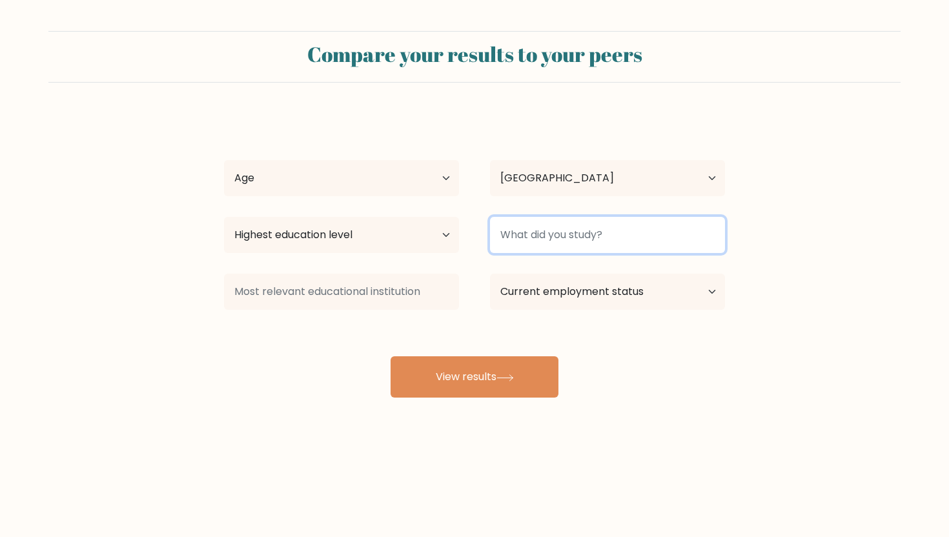
click at [531, 245] on input at bounding box center [607, 235] width 235 height 36
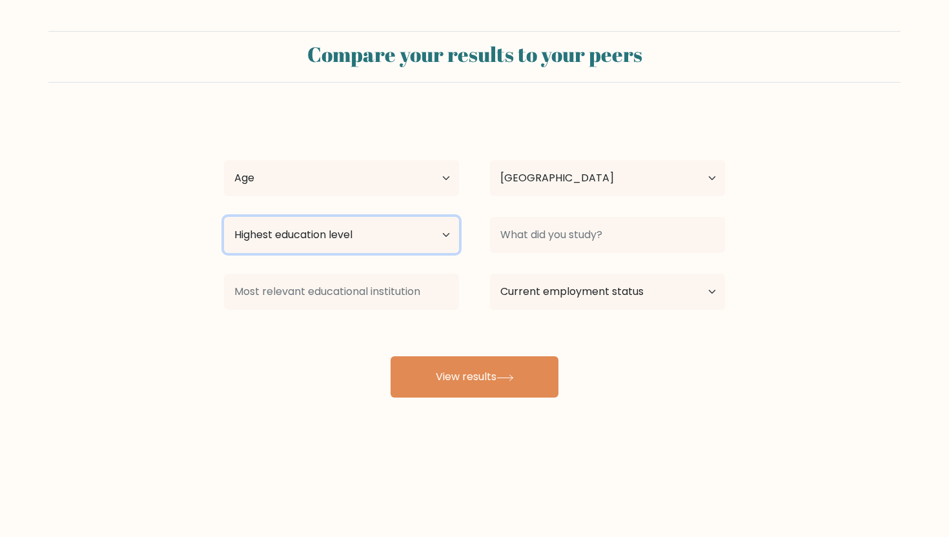
click at [398, 223] on select "Highest education level No schooling Primary Lower Secondary Upper Secondary Oc…" at bounding box center [341, 235] width 235 height 36
select select "primary"
click at [224, 217] on select "Highest education level No schooling Primary Lower Secondary Upper Secondary Oc…" at bounding box center [341, 235] width 235 height 36
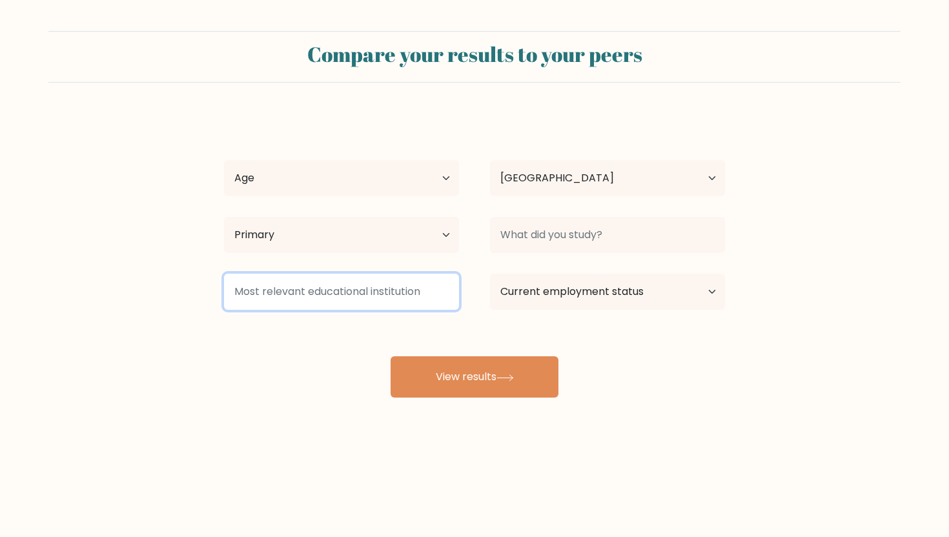
click at [310, 285] on input at bounding box center [341, 292] width 235 height 36
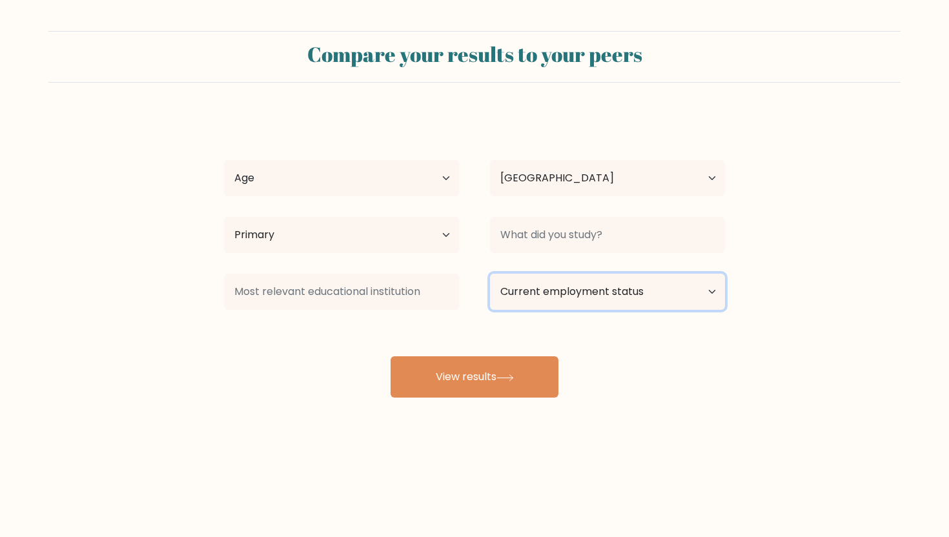
click at [503, 279] on select "Current employment status Employed Student Retired Other / prefer not to answer" at bounding box center [607, 292] width 235 height 36
select select "student"
click at [490, 274] on select "Current employment status Employed Student Retired Other / prefer not to answer" at bounding box center [607, 292] width 235 height 36
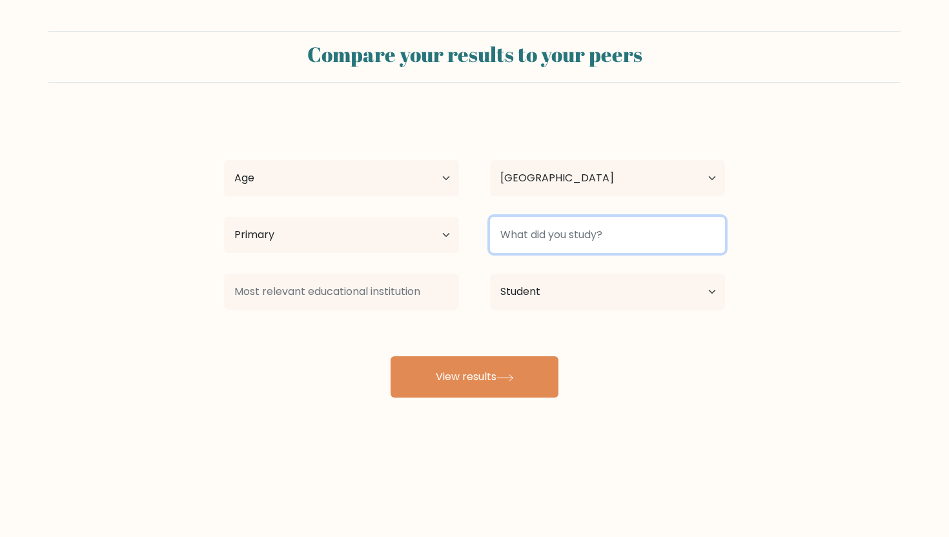
click at [510, 239] on input at bounding box center [607, 235] width 235 height 36
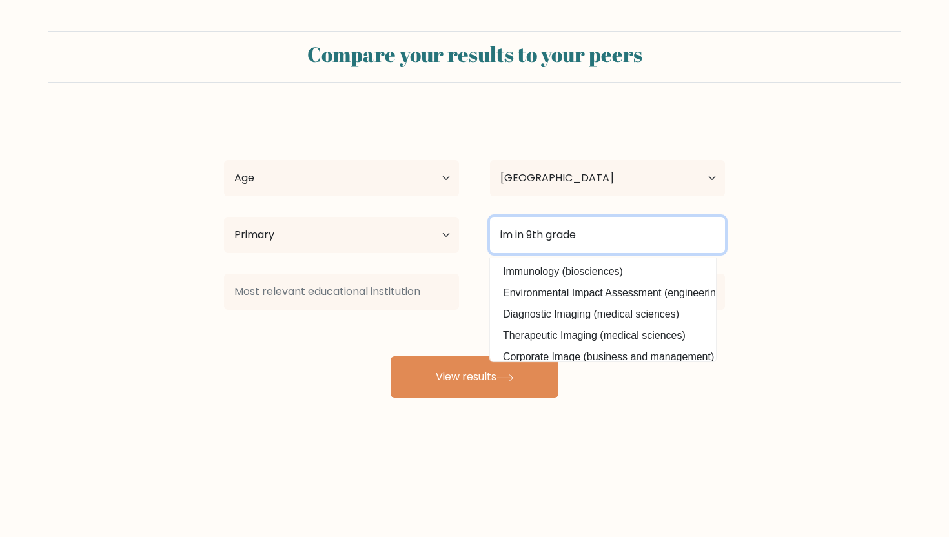
type input "im in 9th grade"
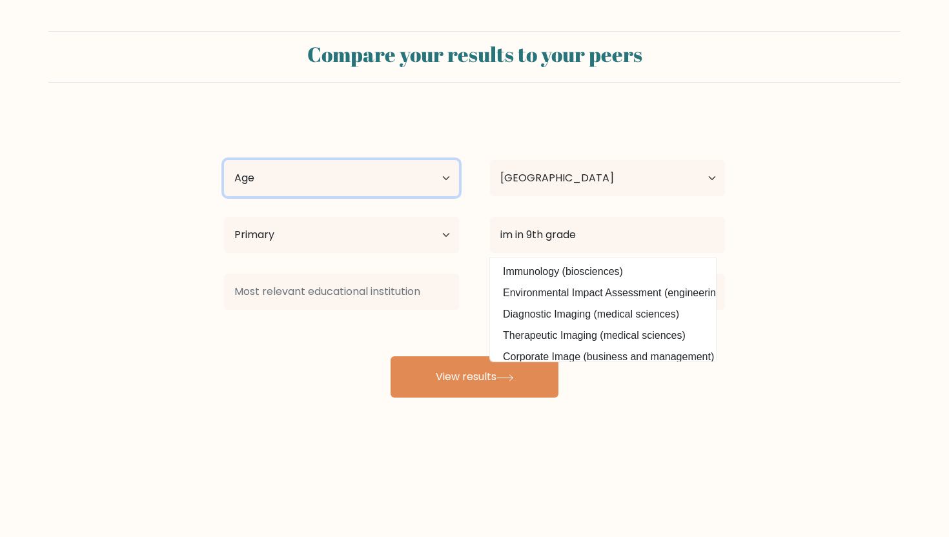
click at [415, 173] on select "Age Under 18 years old 18-24 years old 25-34 years old 35-44 years old 45-54 ye…" at bounding box center [341, 178] width 235 height 36
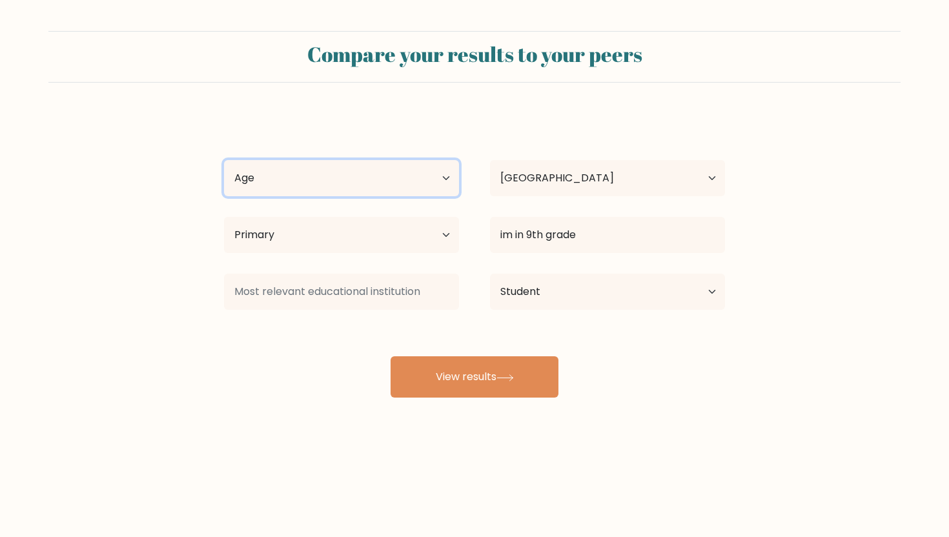
select select "min_18"
click at [224, 160] on select "Age Under 18 years old 18-24 years old 25-34 years old 35-44 years old 45-54 ye…" at bounding box center [341, 178] width 235 height 36
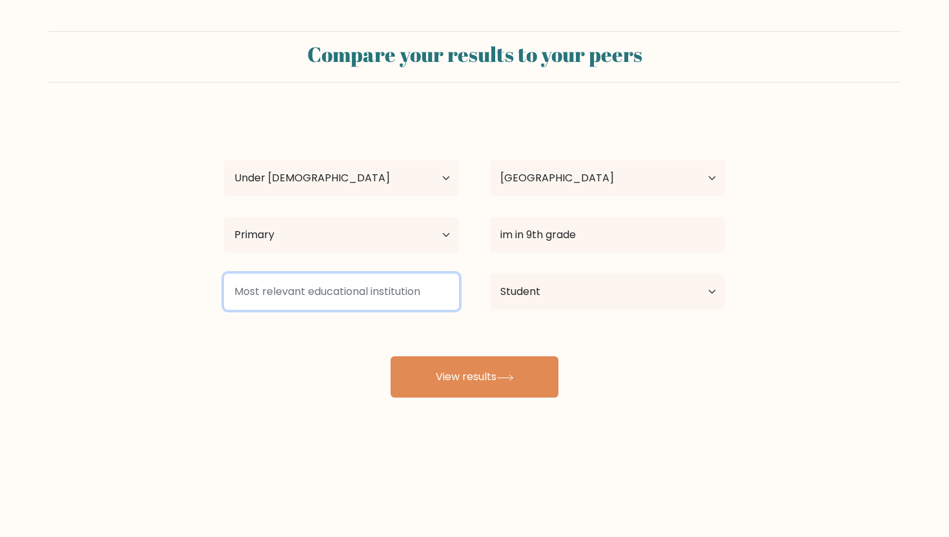
click at [374, 280] on input at bounding box center [341, 292] width 235 height 36
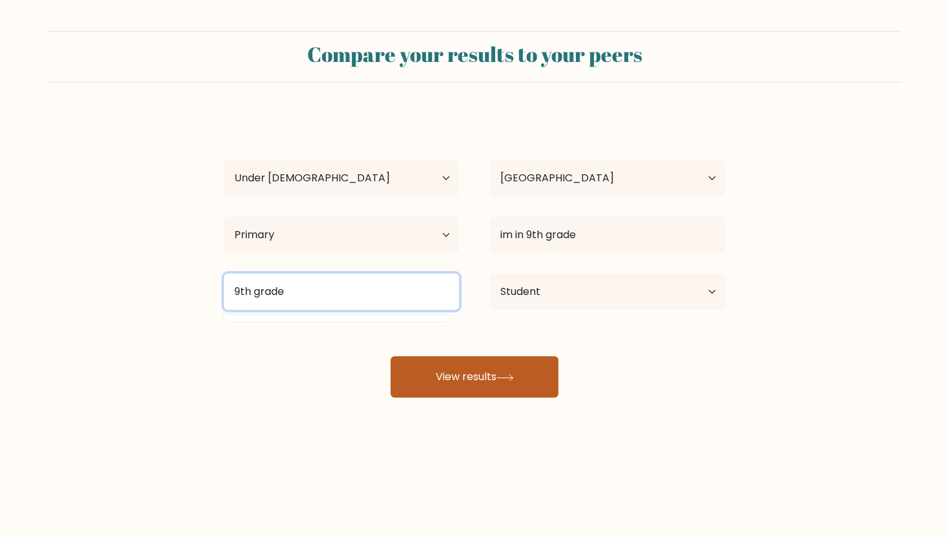
type input "9th grade"
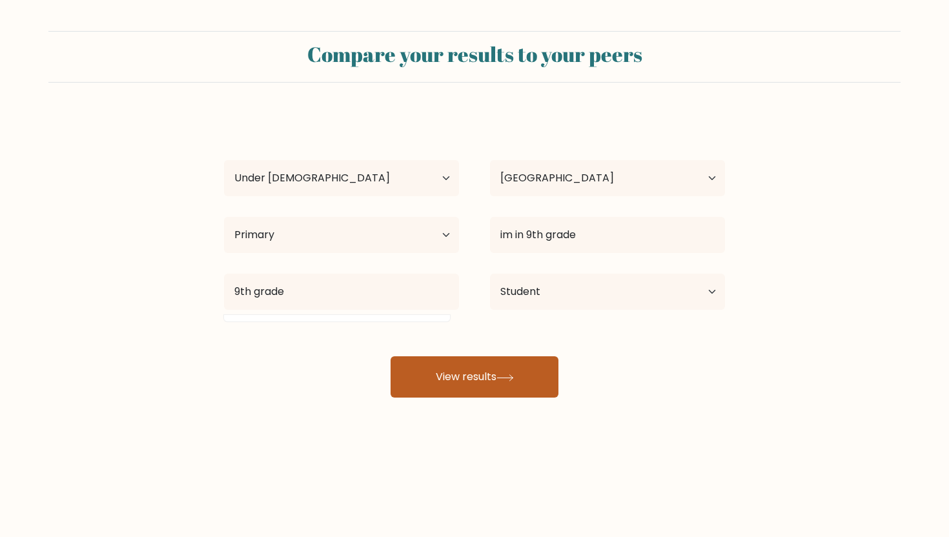
click at [472, 372] on button "View results" at bounding box center [474, 376] width 168 height 41
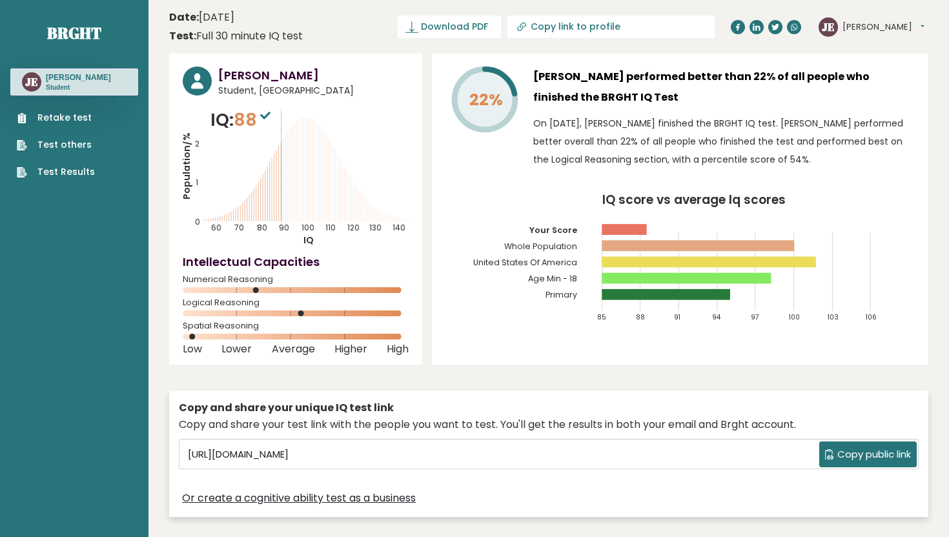
drag, startPoint x: 0, startPoint y: 0, endPoint x: 616, endPoint y: 281, distance: 676.9
click at [616, 281] on div "[PERSON_NAME] Student, [GEOGRAPHIC_DATA] IQ: 88 Population/% IQ 0 1 2 60 70 80 …" at bounding box center [548, 289] width 759 height 470
click at [638, 225] on rect at bounding box center [623, 229] width 45 height 11
